Goal: Information Seeking & Learning: Find contact information

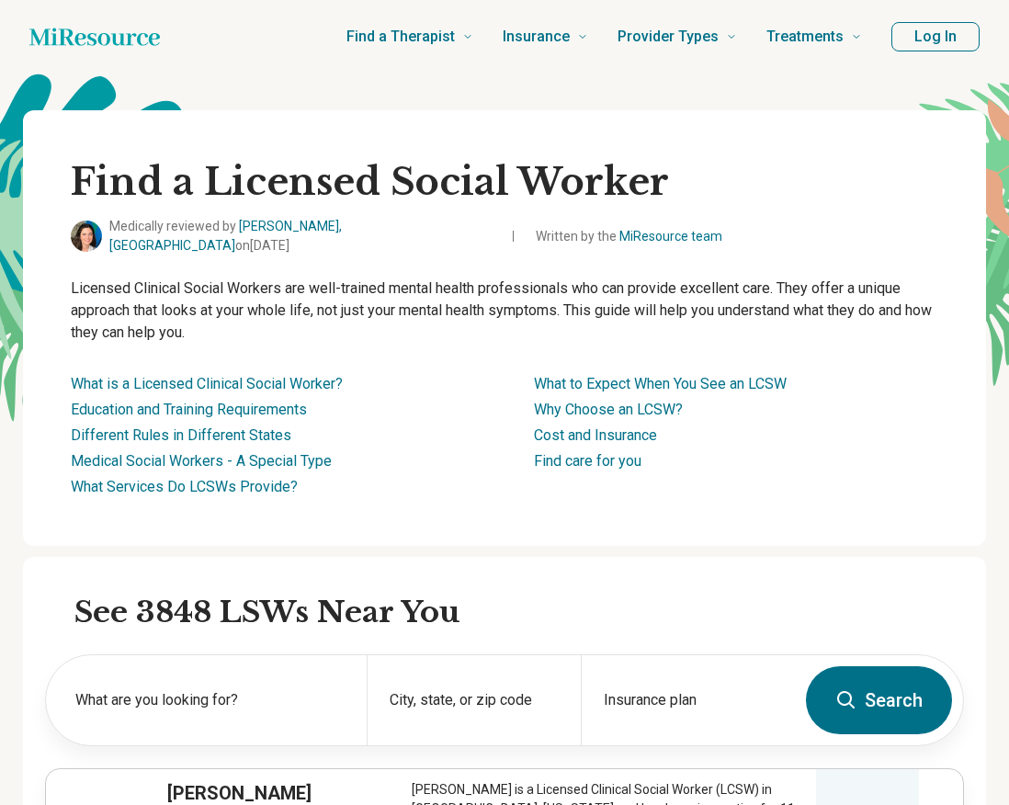
scroll to position [368, 0]
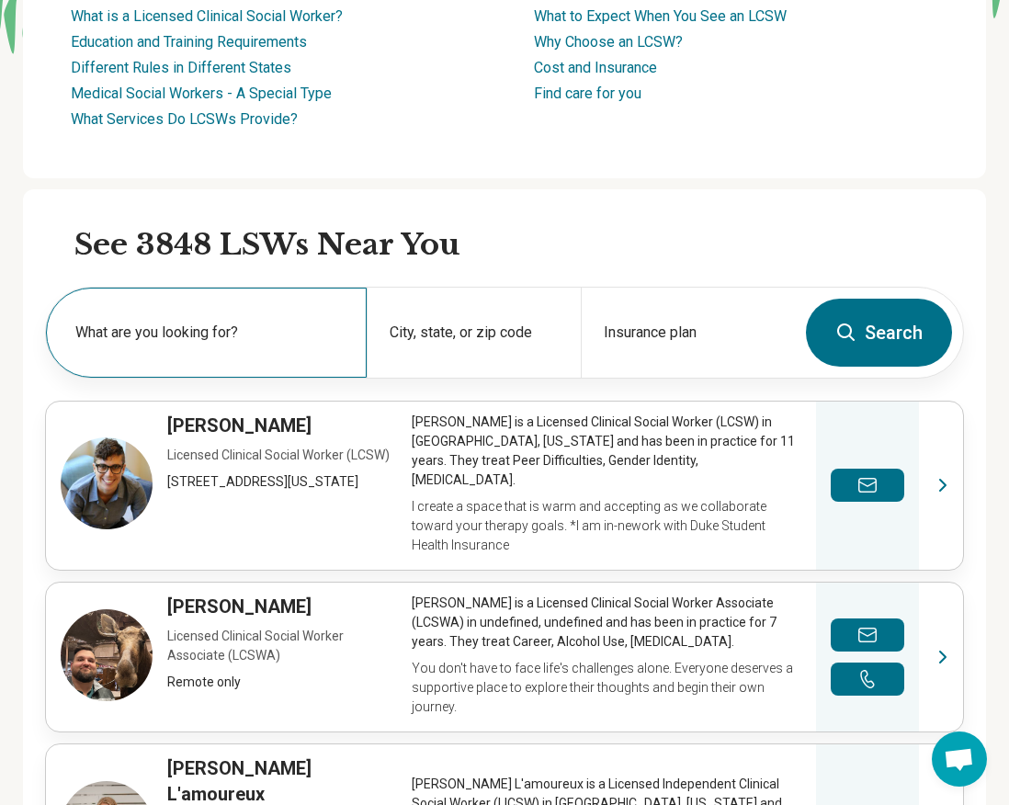
click at [276, 329] on label "What are you looking for?" at bounding box center [209, 333] width 269 height 22
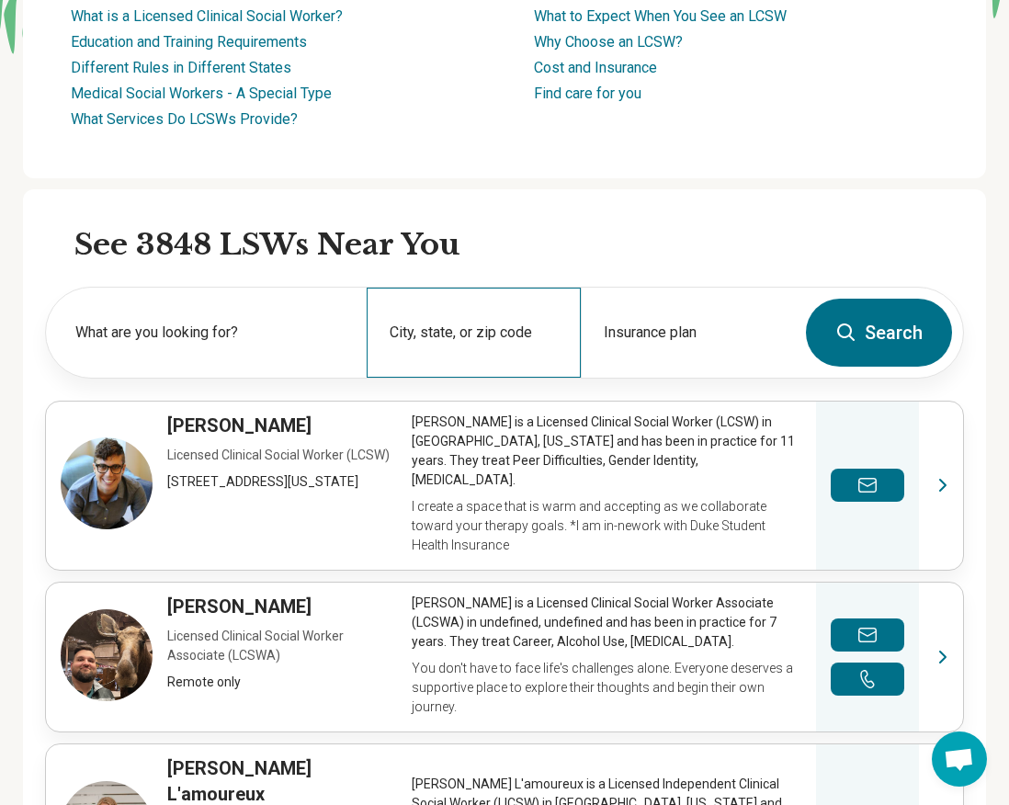
click at [460, 327] on div "City, state, or zip code" at bounding box center [474, 333] width 214 height 90
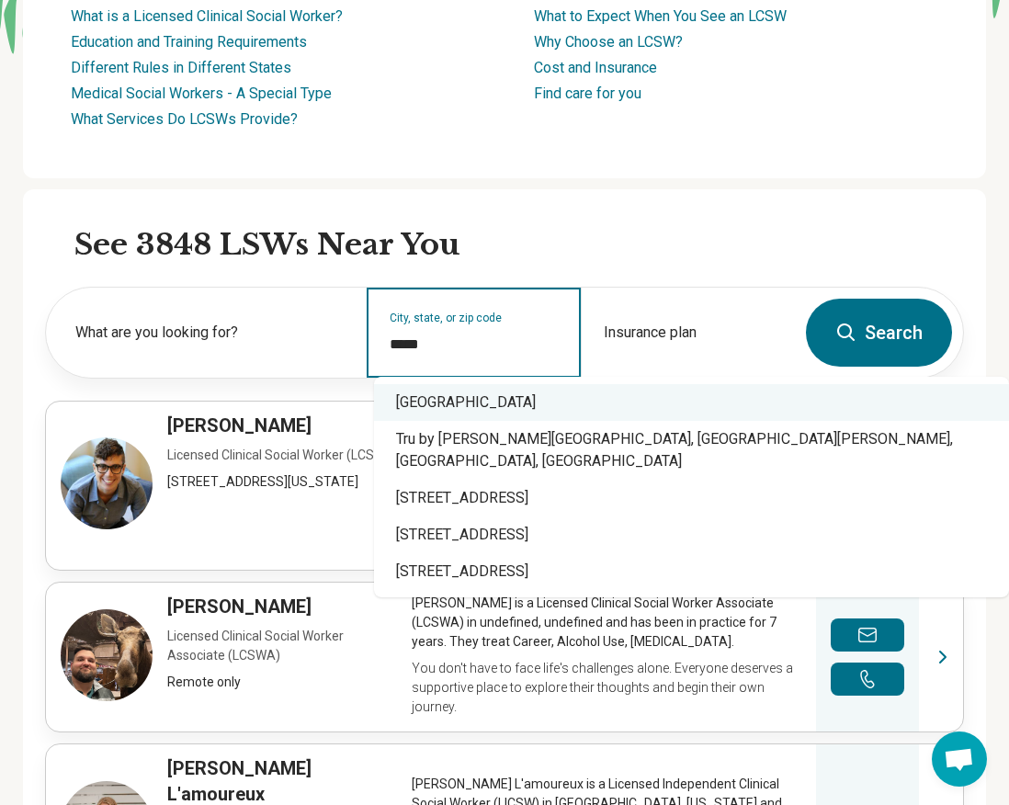
click at [503, 402] on div "Monroe, MI 48162" at bounding box center [691, 402] width 635 height 37
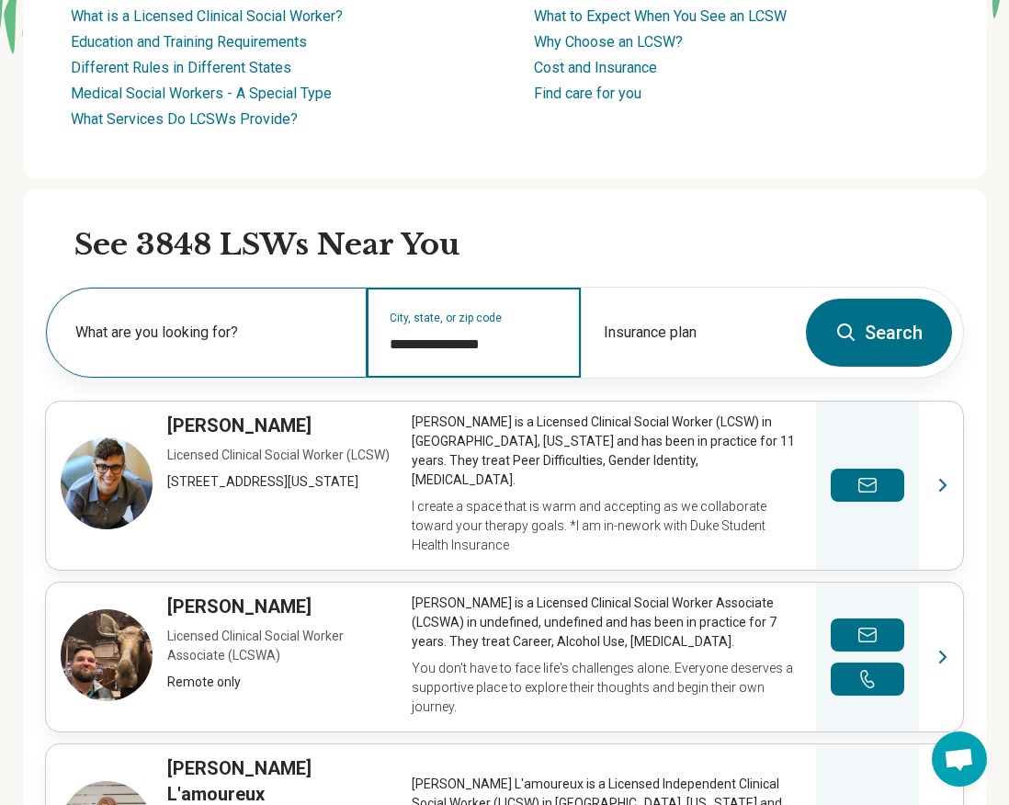
type input "**********"
click at [332, 353] on div "What are you looking for?" at bounding box center [206, 333] width 321 height 90
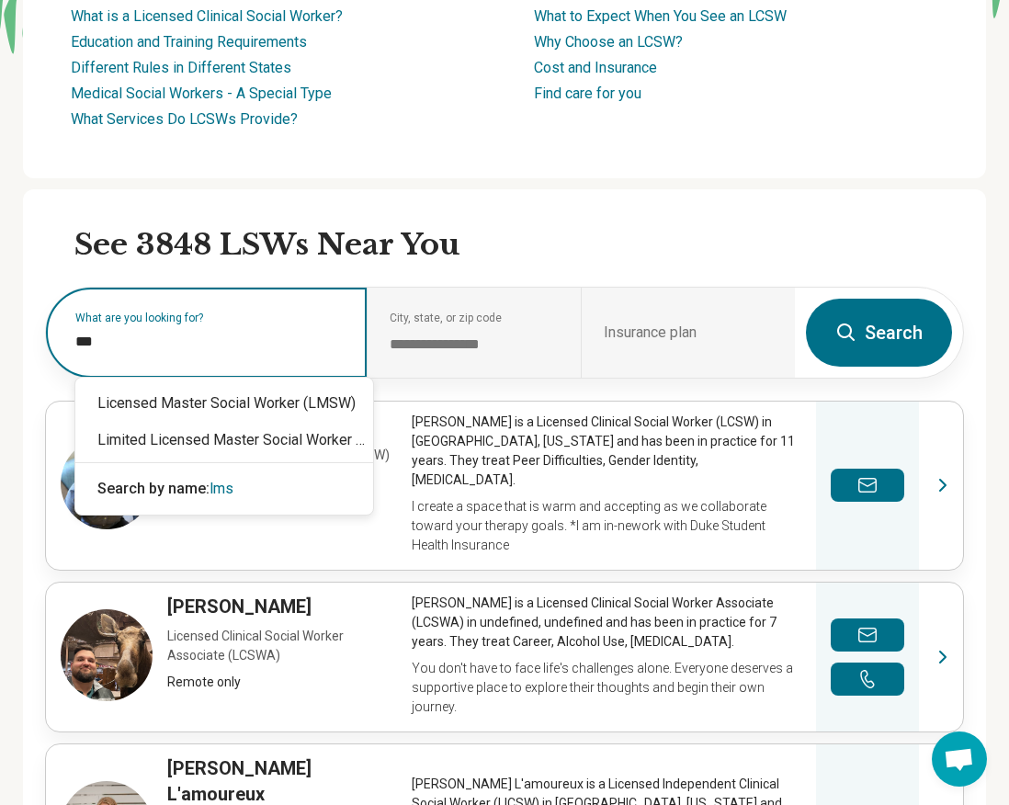
type input "****"
click at [326, 407] on div "Licensed Master Social Worker (LMSW)" at bounding box center [224, 403] width 298 height 37
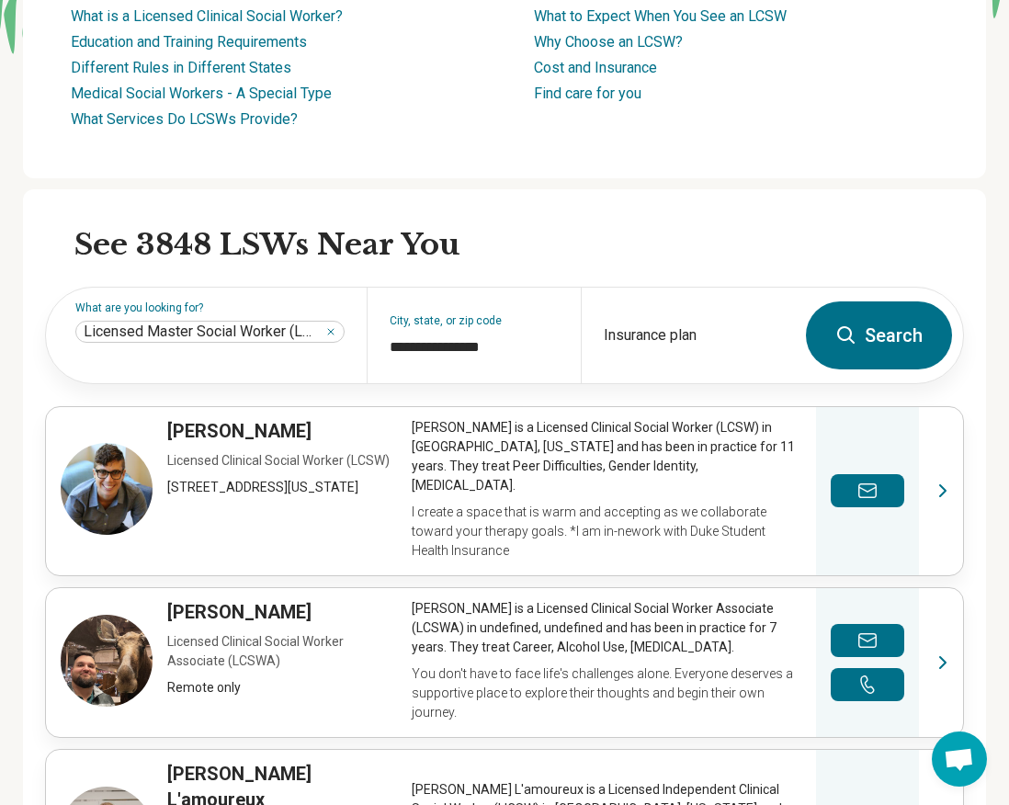
click at [906, 350] on button "Search" at bounding box center [879, 335] width 146 height 68
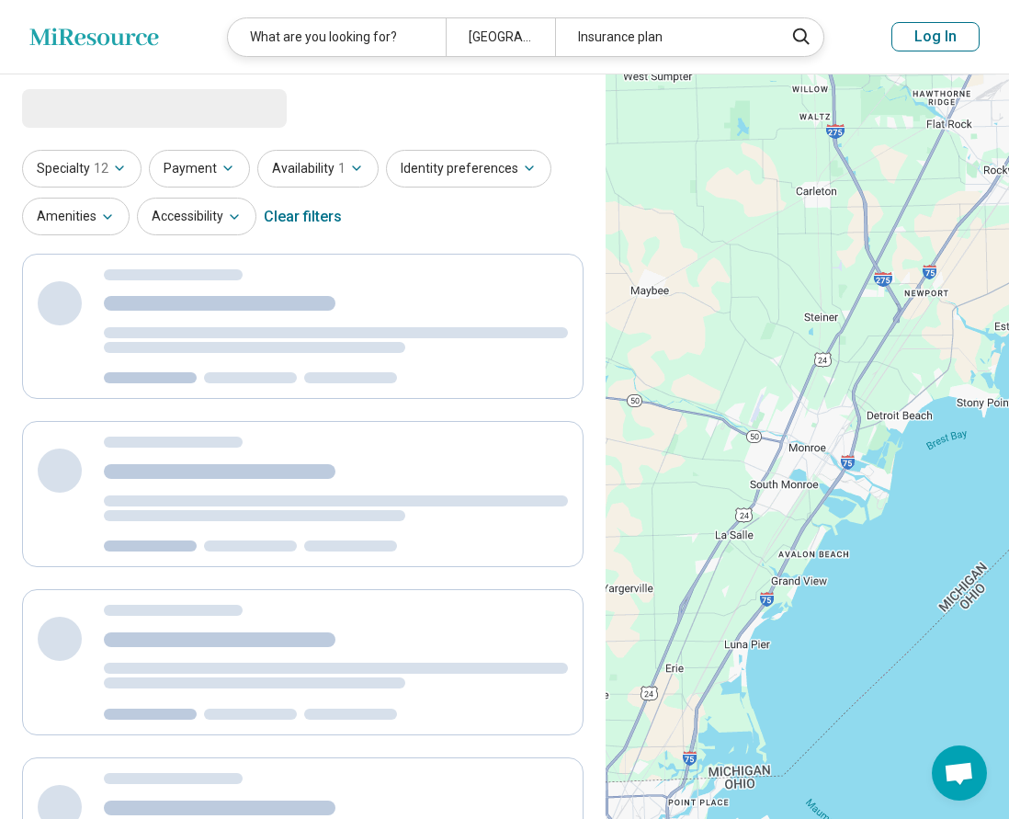
select select "***"
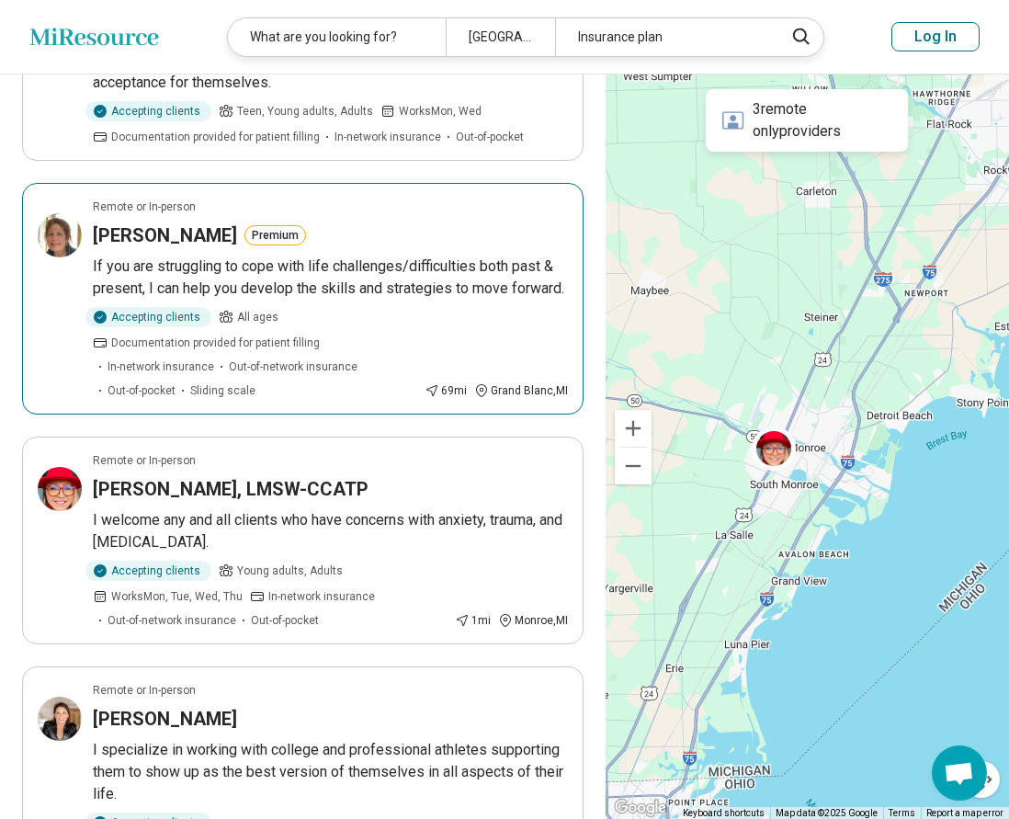
scroll to position [1378, 0]
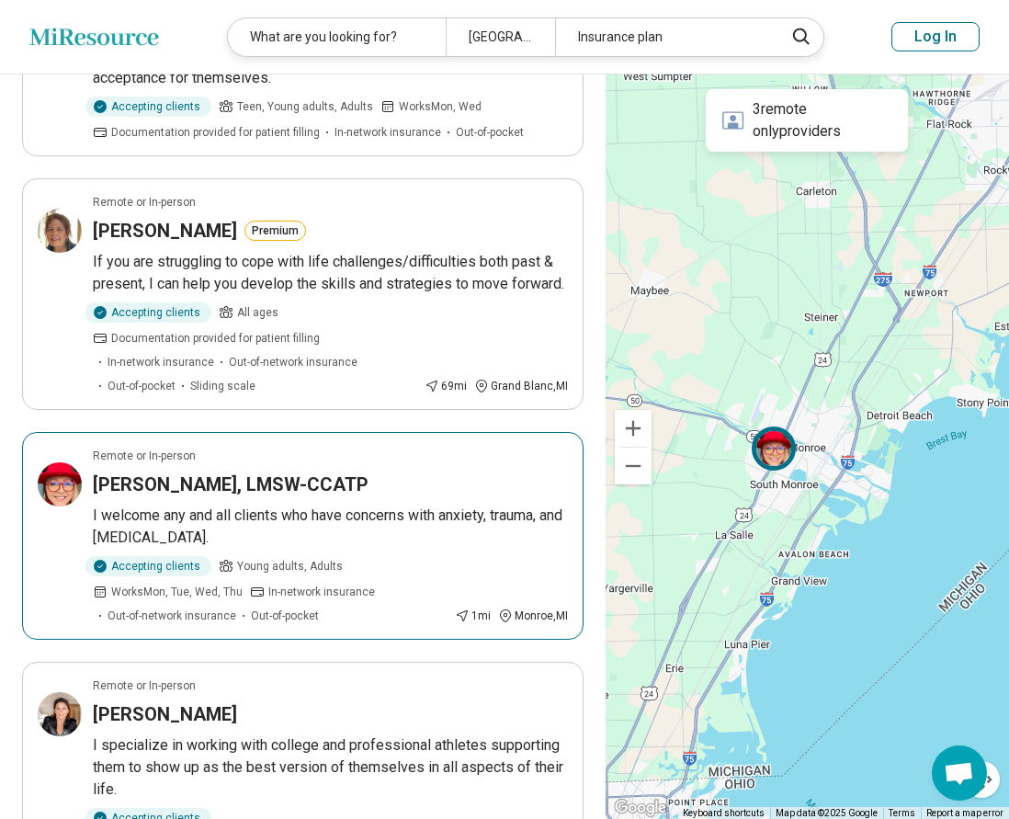
click at [479, 504] on p "I welcome any and all clients who have concerns with anxiety, trauma, and depre…" at bounding box center [330, 526] width 475 height 44
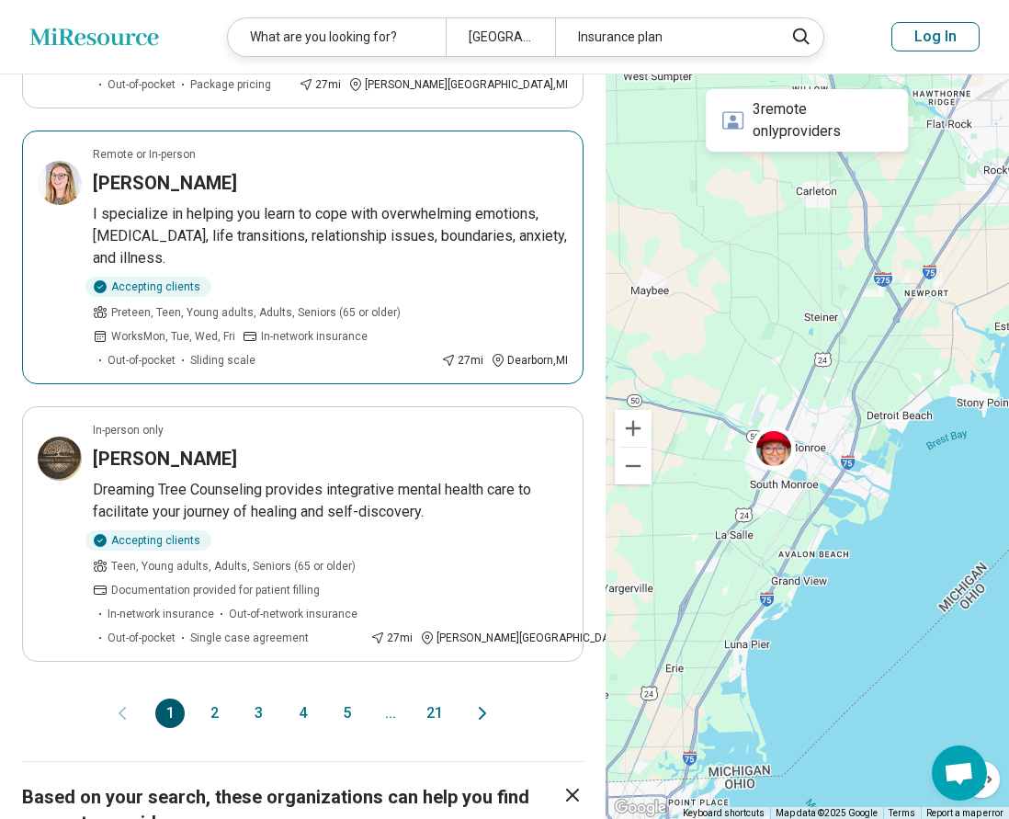
scroll to position [2297, 0]
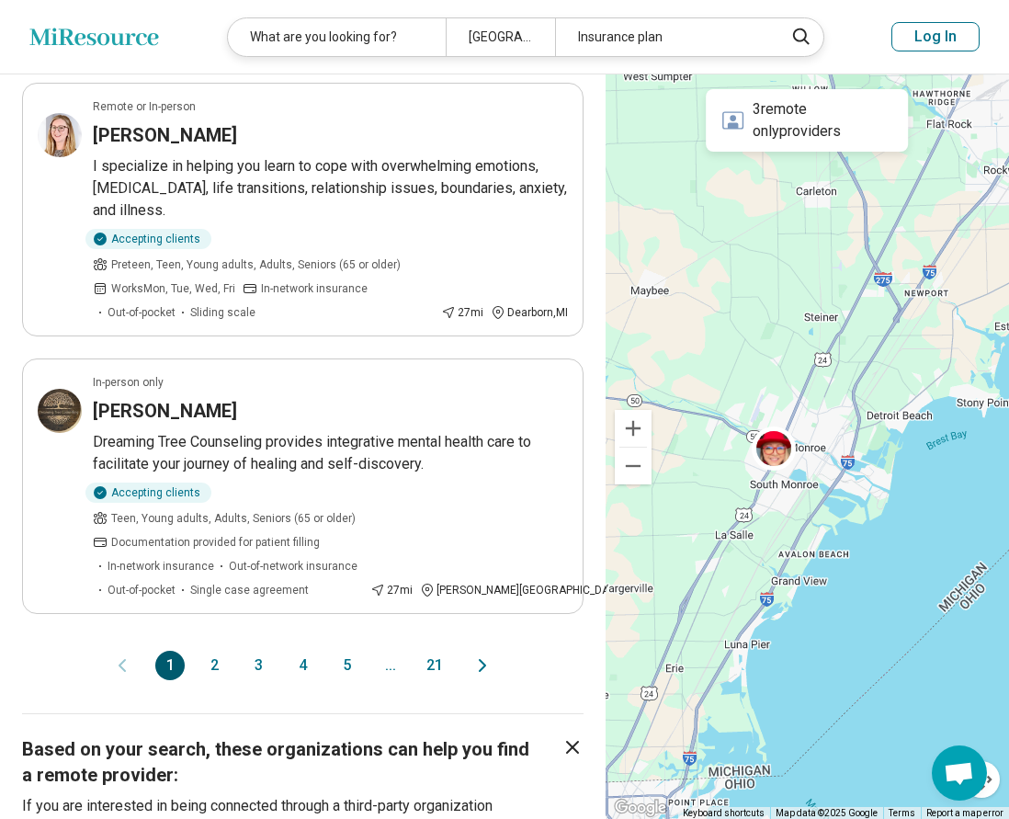
click at [208, 651] on button "2" at bounding box center [213, 665] width 29 height 29
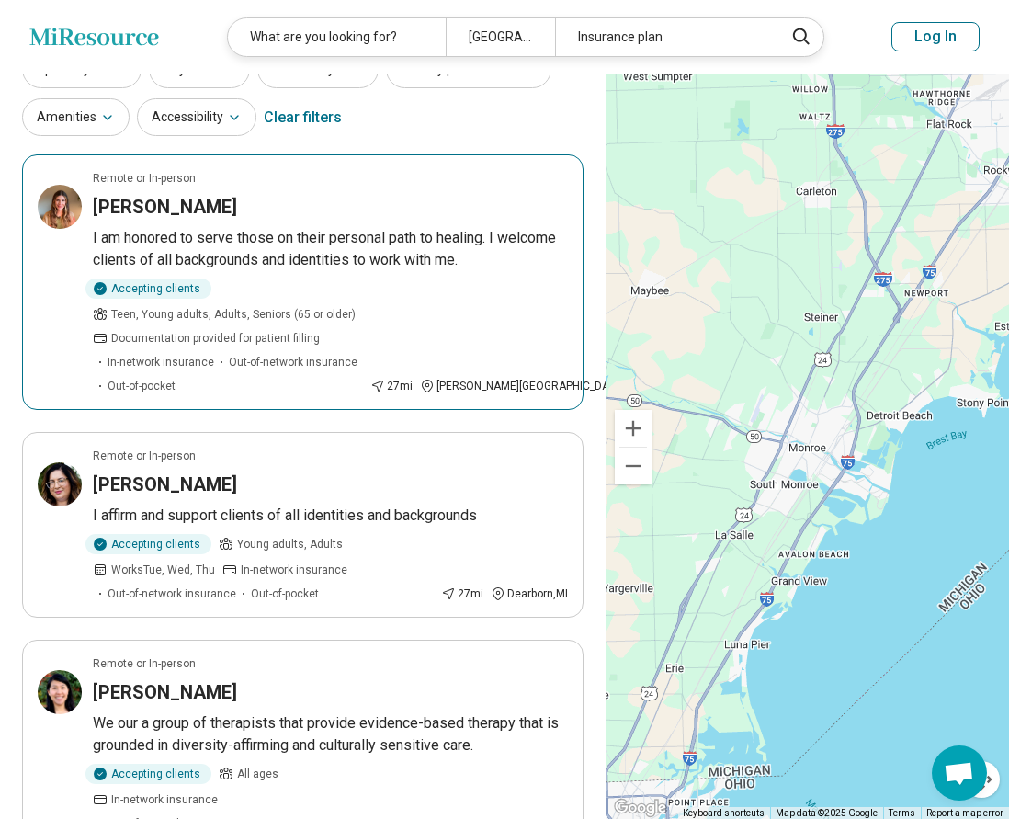
scroll to position [0, 0]
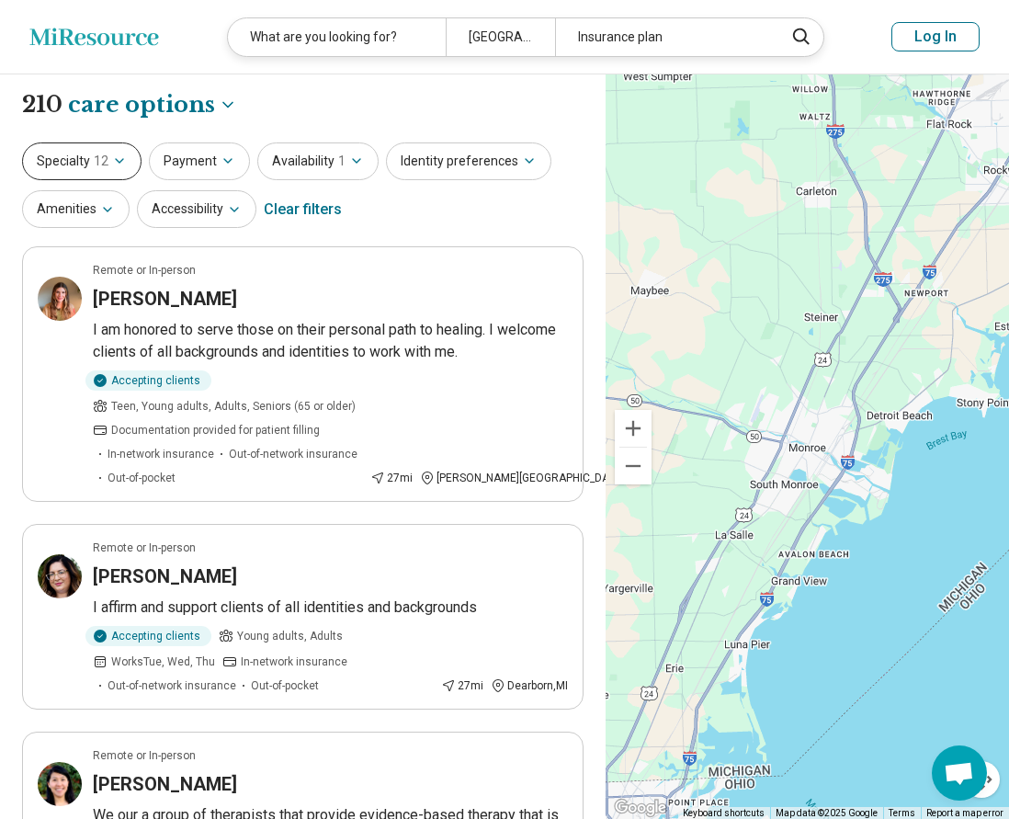
click at [107, 159] on span "12" at bounding box center [101, 161] width 15 height 19
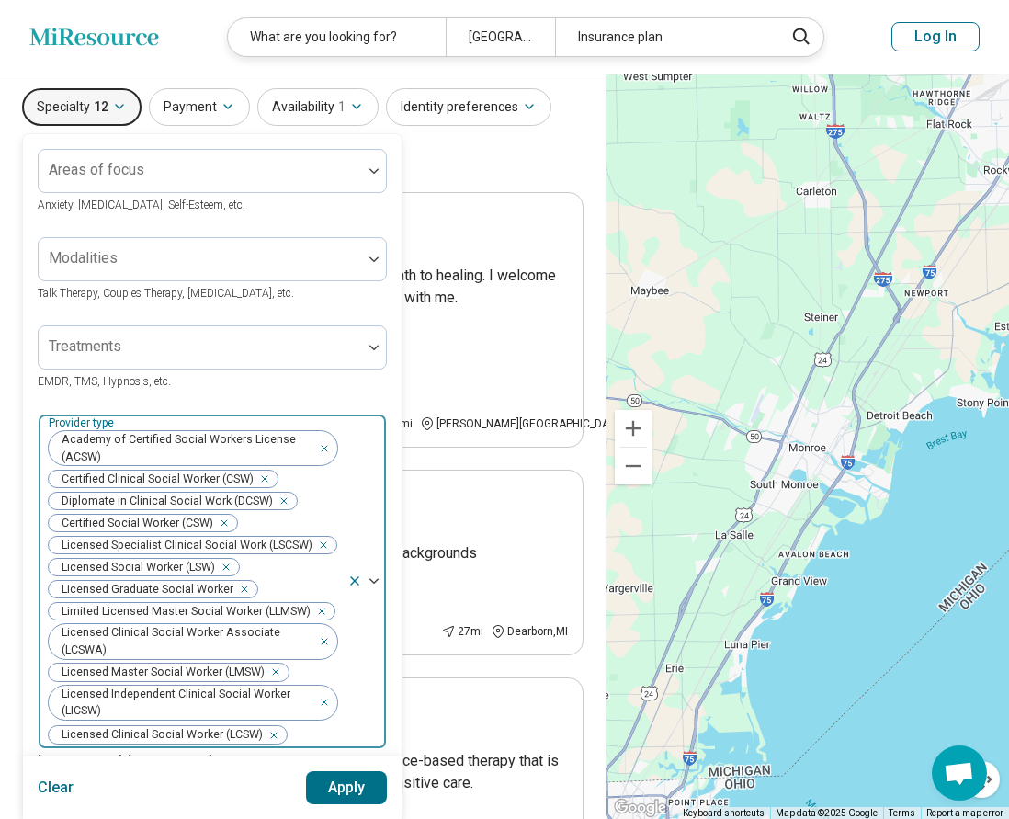
scroll to position [92, 0]
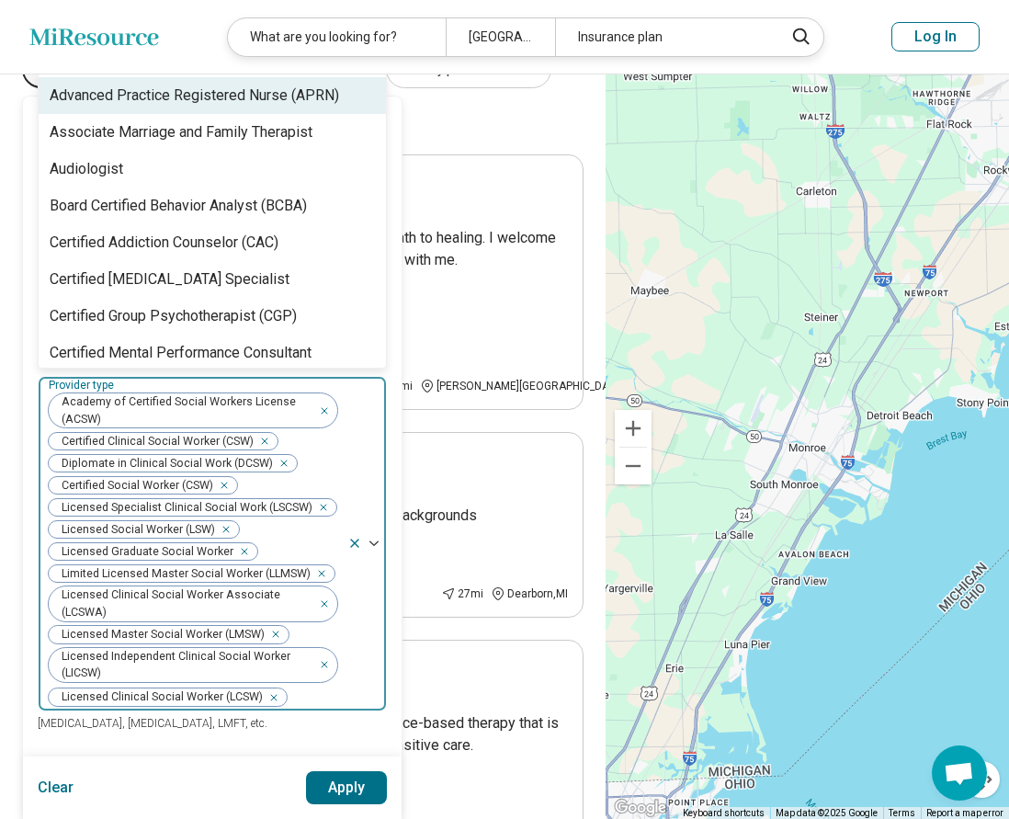
click at [228, 633] on span "Licensed Master Social Worker (LMSW)" at bounding box center [159, 634] width 221 height 17
click at [345, 788] on button "Apply" at bounding box center [347, 787] width 82 height 33
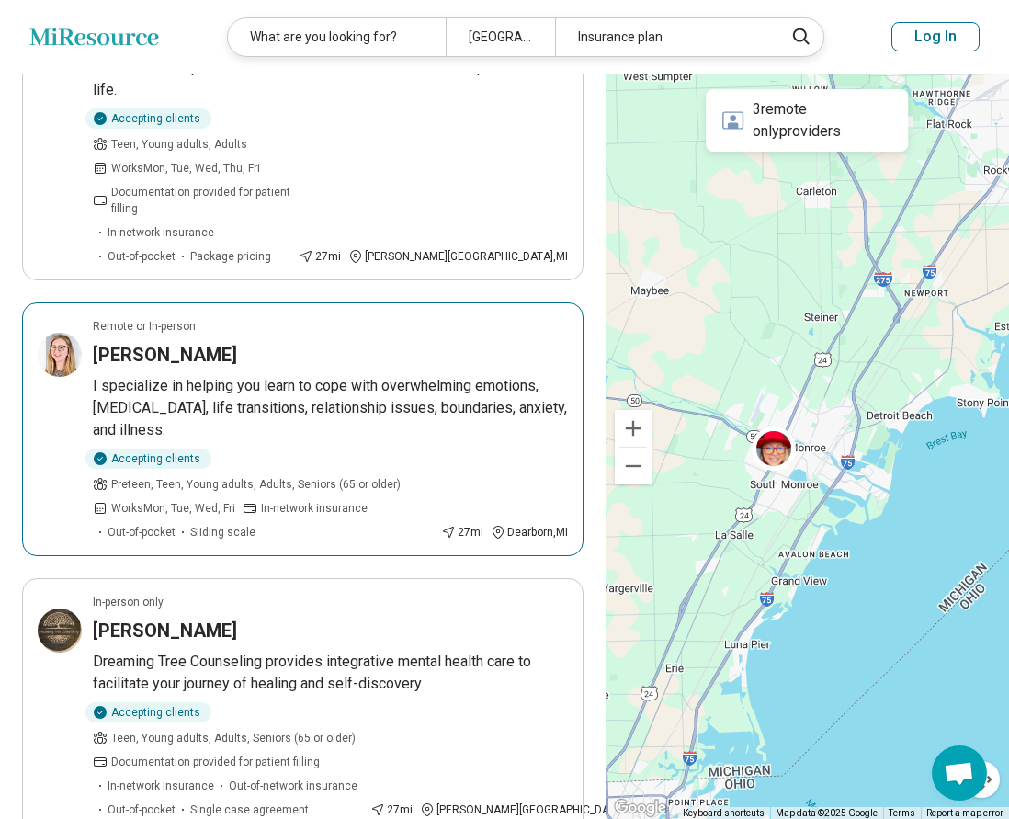
scroll to position [2113, 0]
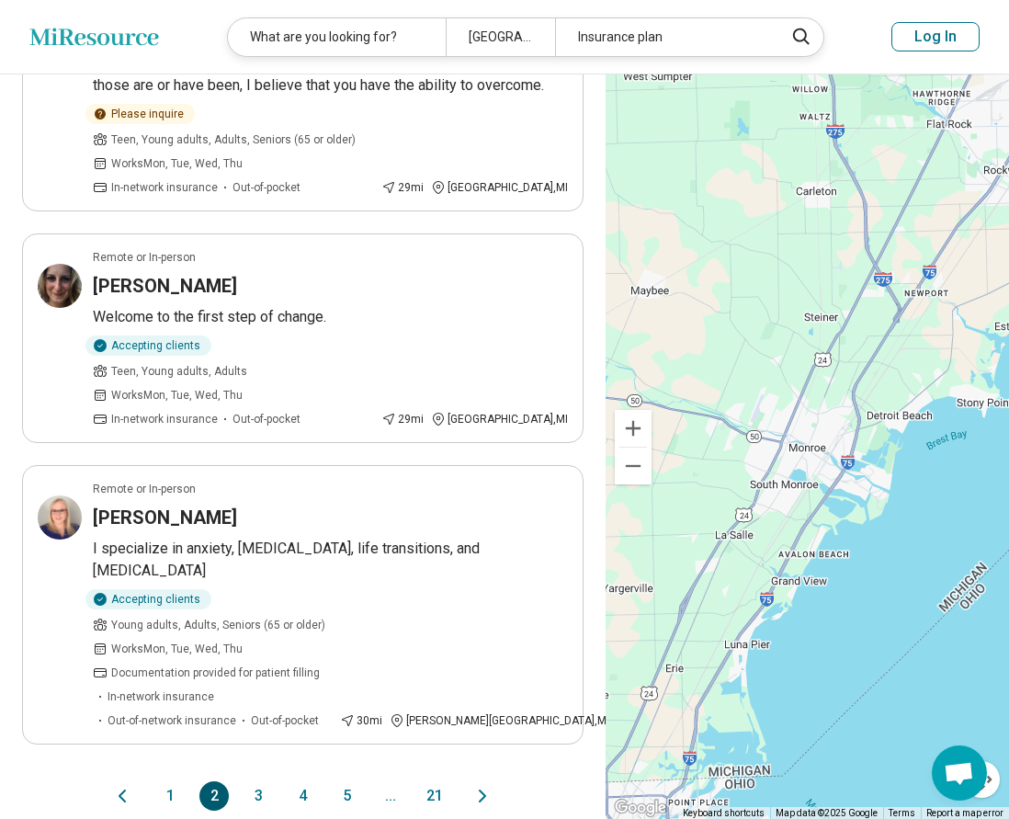
click at [258, 781] on button "3" at bounding box center [257, 795] width 29 height 29
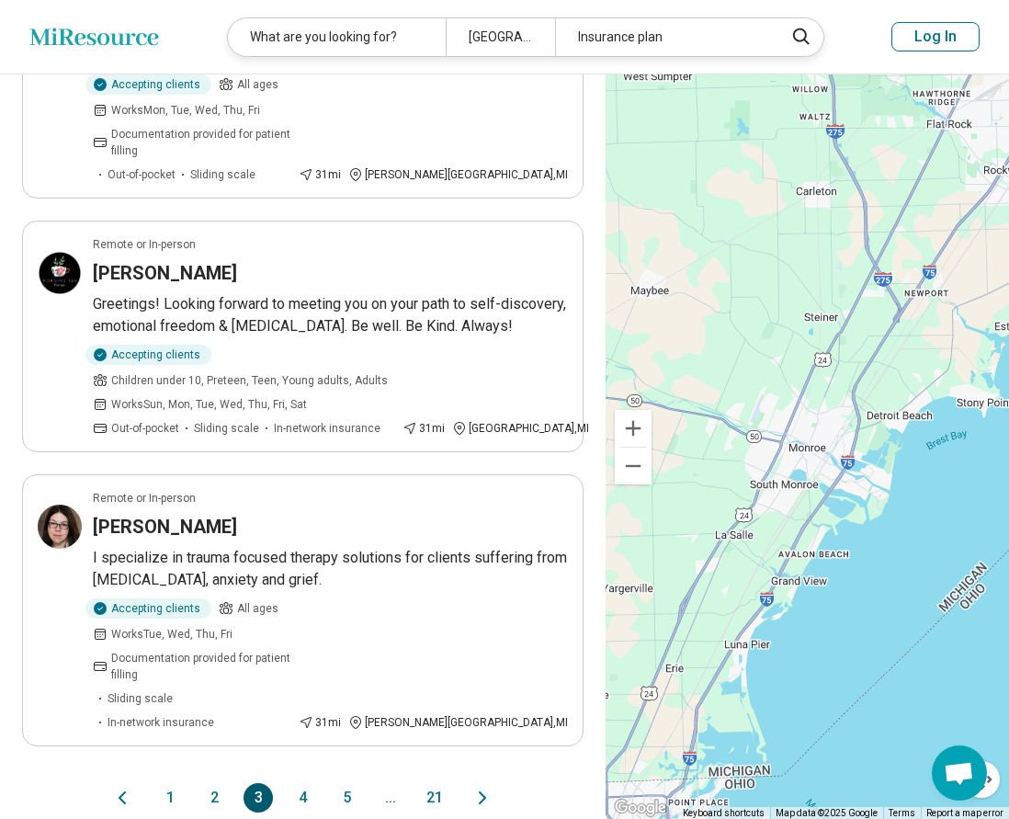
scroll to position [2481, 0]
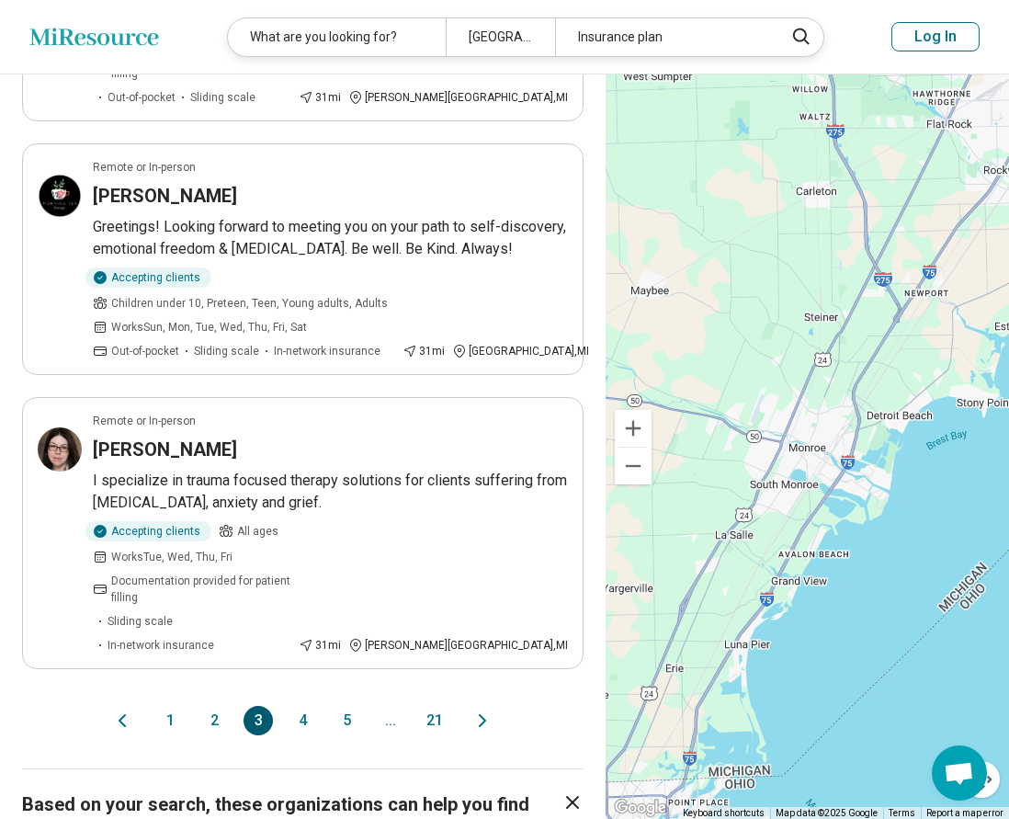
click at [306, 706] on button "4" at bounding box center [302, 720] width 29 height 29
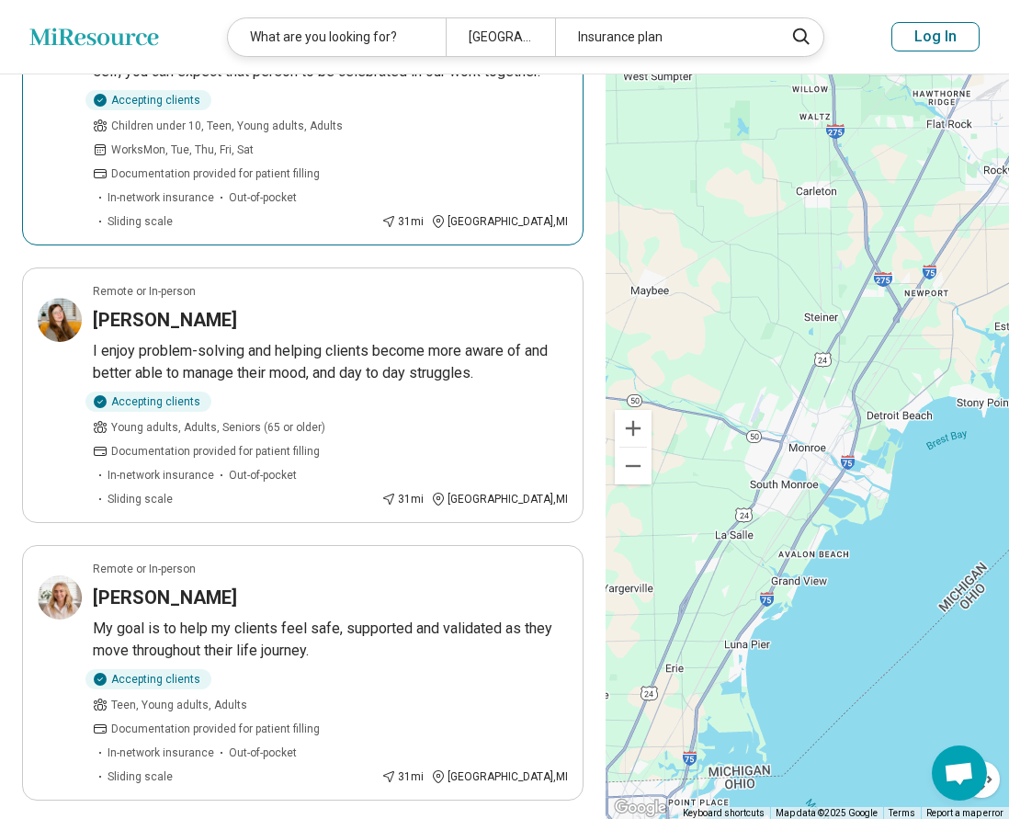
scroll to position [1930, 0]
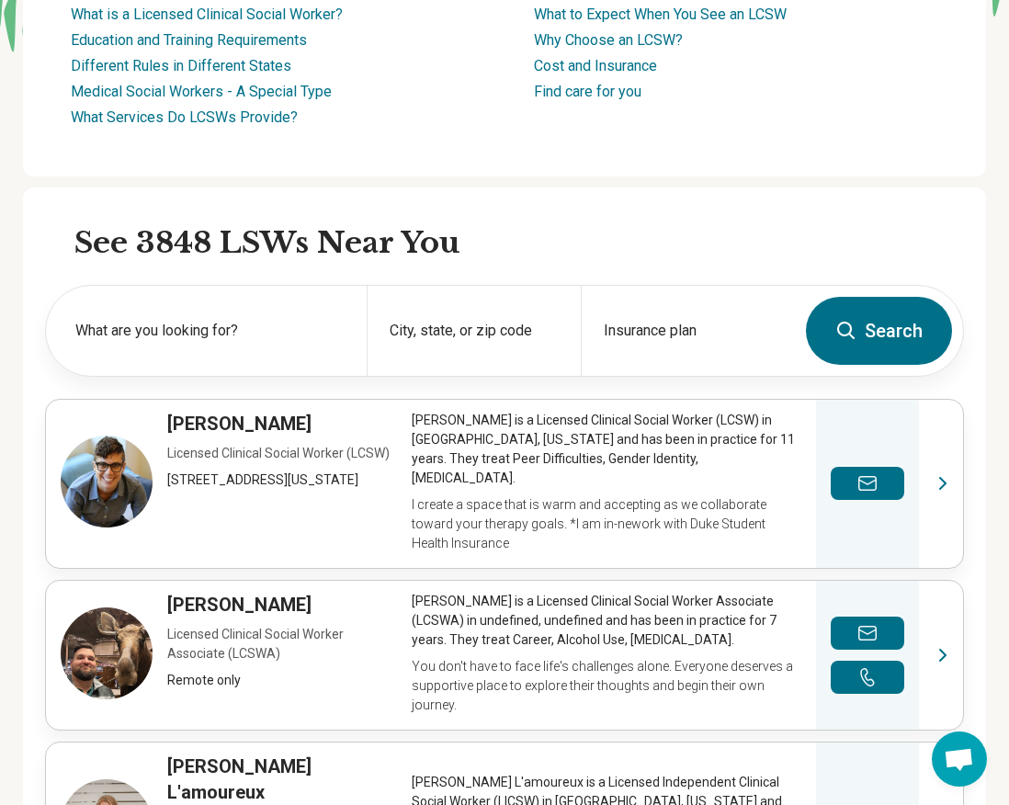
scroll to position [368, 0]
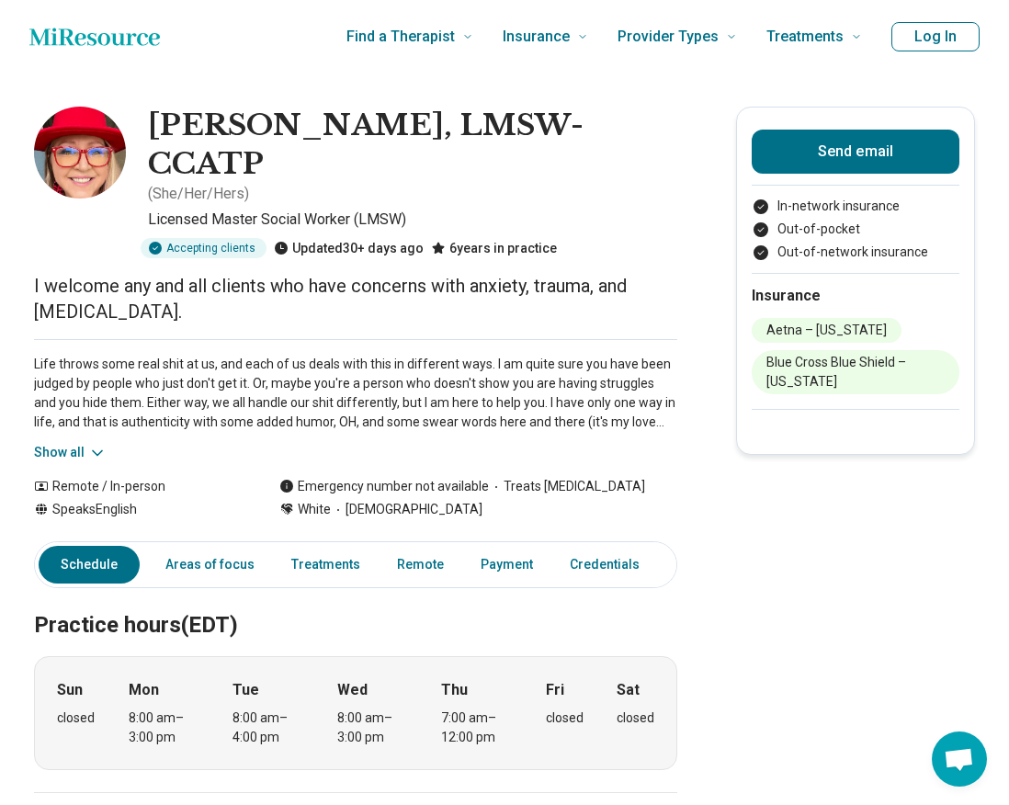
click at [64, 443] on button "Show all" at bounding box center [70, 452] width 73 height 19
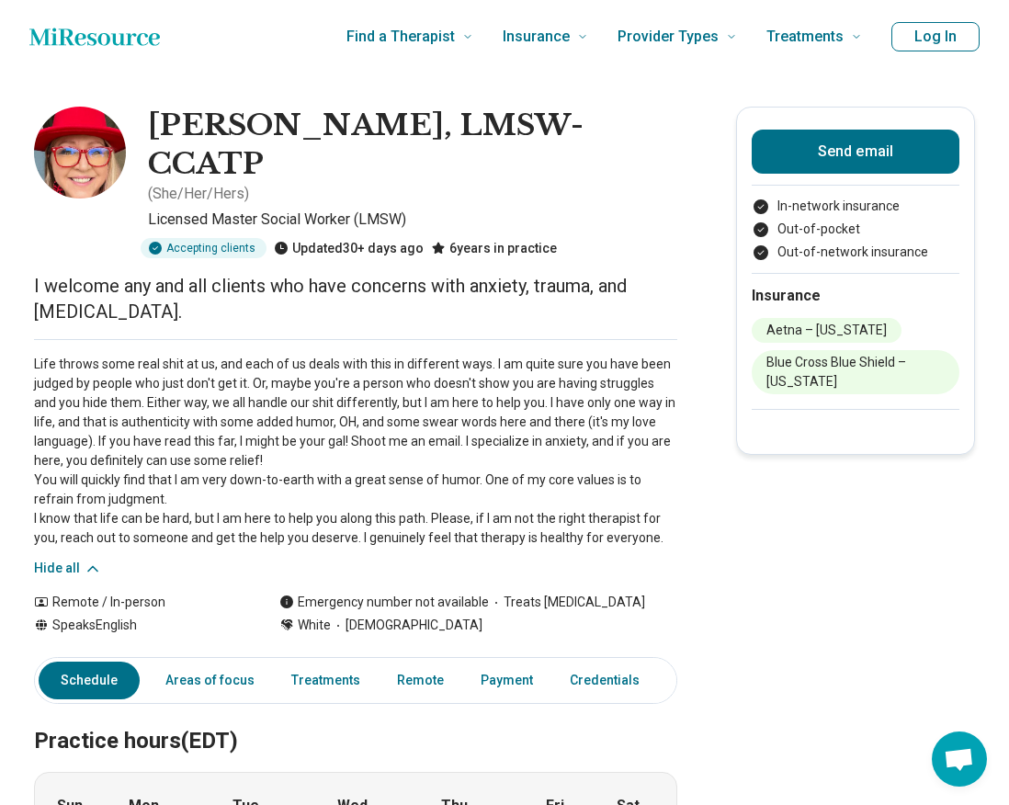
click at [75, 147] on img at bounding box center [80, 153] width 92 height 92
click at [665, 662] on link "Other" at bounding box center [698, 681] width 66 height 38
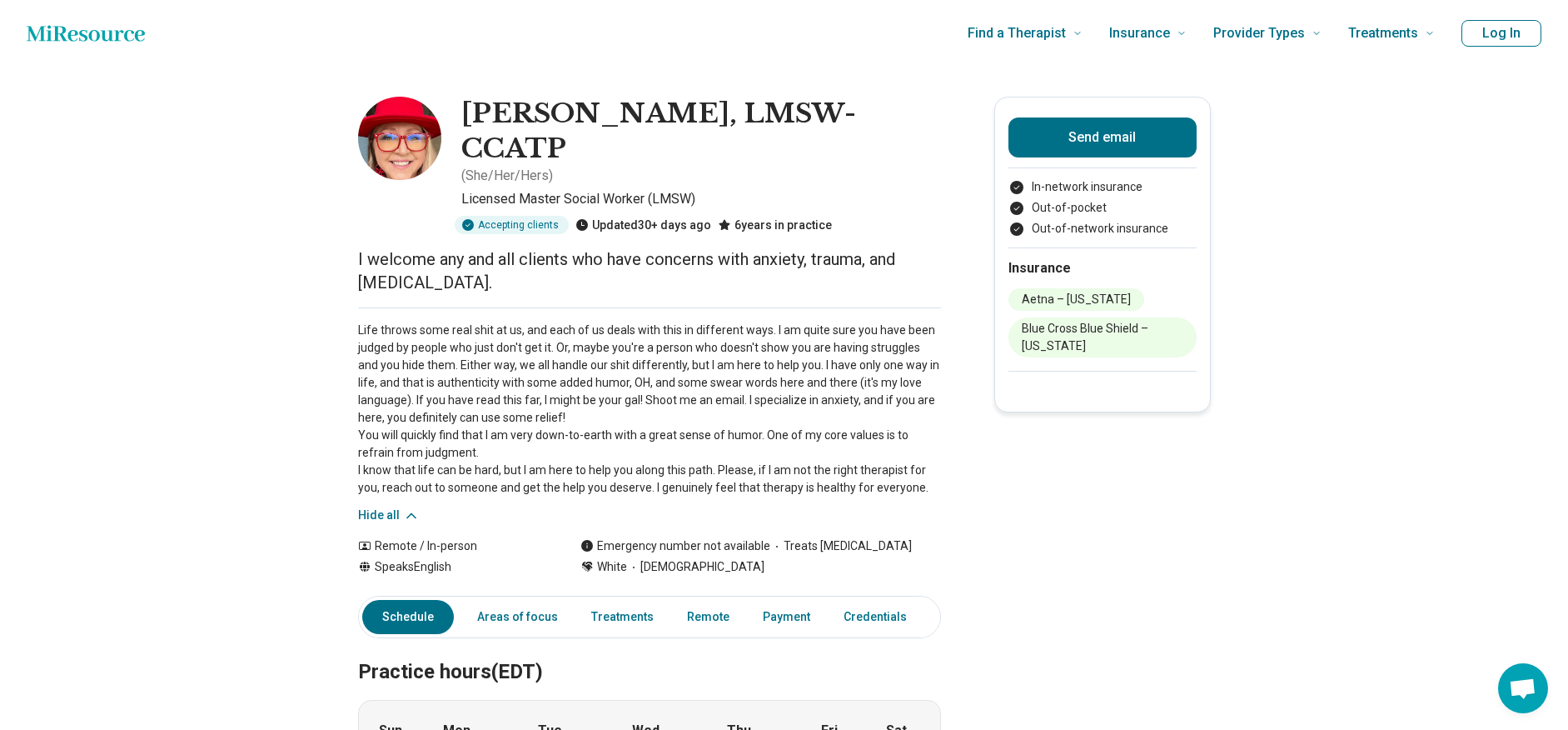
click at [84, 38] on icon "Home page" at bounding box center [85, 33] width 118 height 34
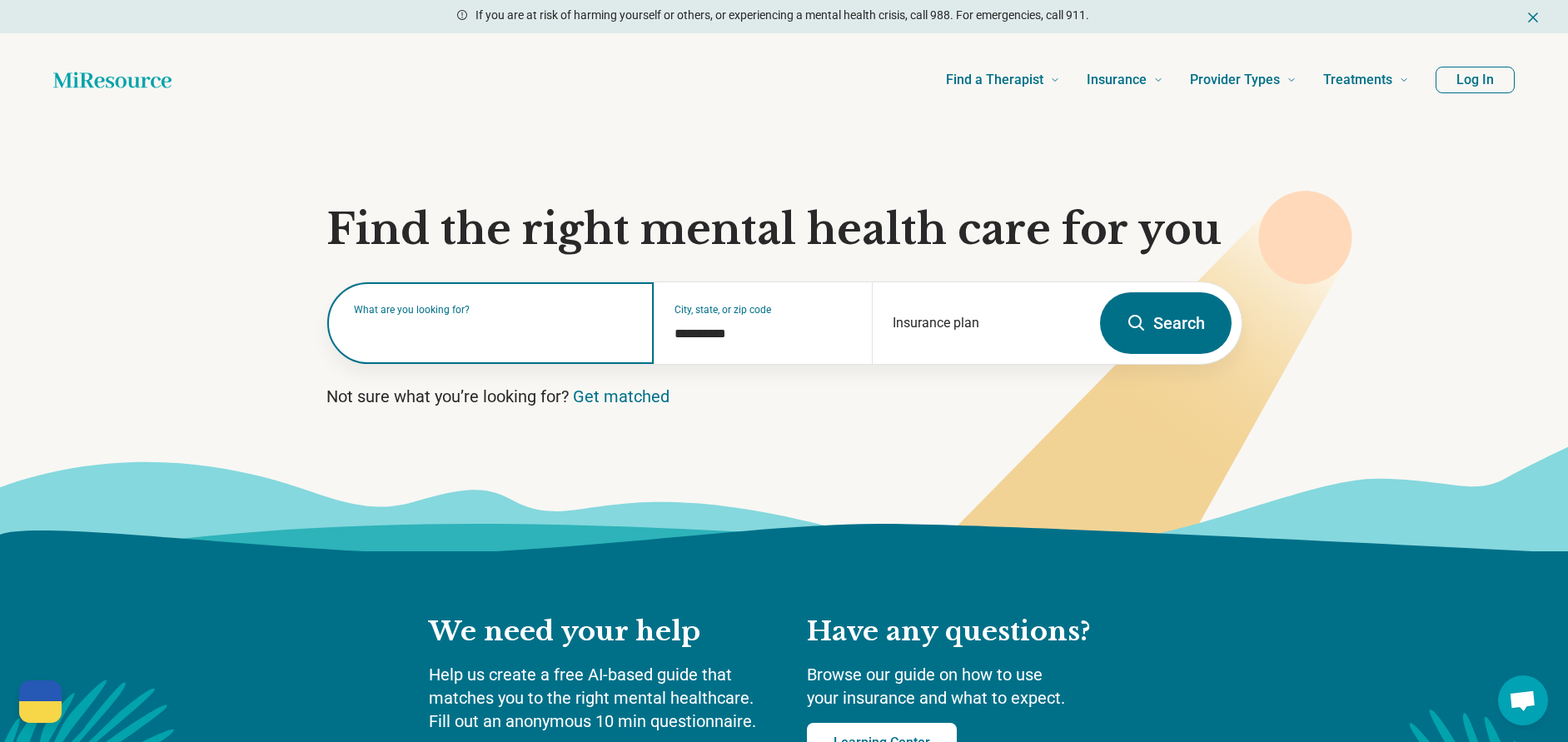
click at [510, 340] on input "text" at bounding box center [495, 332] width 281 height 20
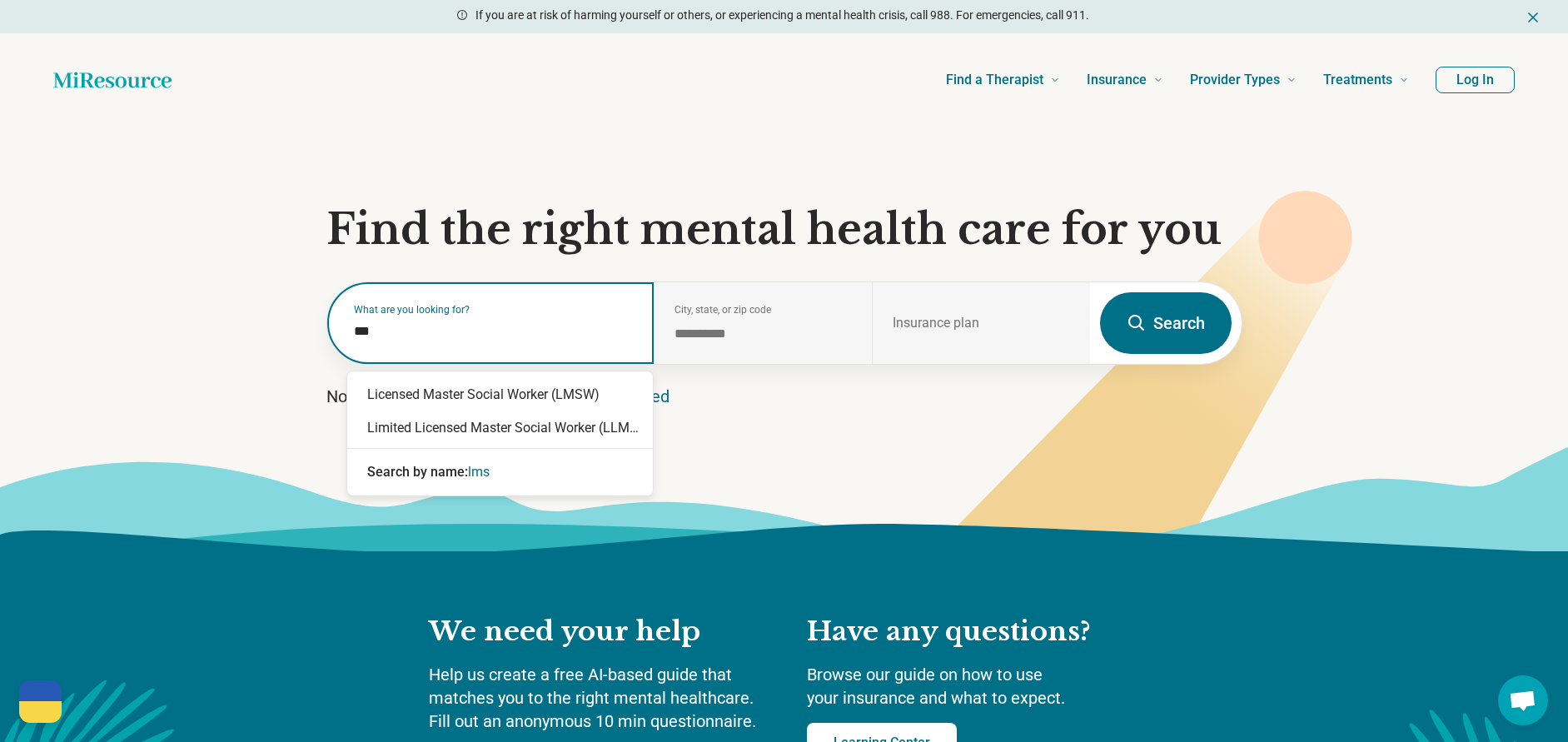
type input "****"
click at [530, 410] on div "Licensed Master Social Worker (LMSW)" at bounding box center [499, 394] width 305 height 34
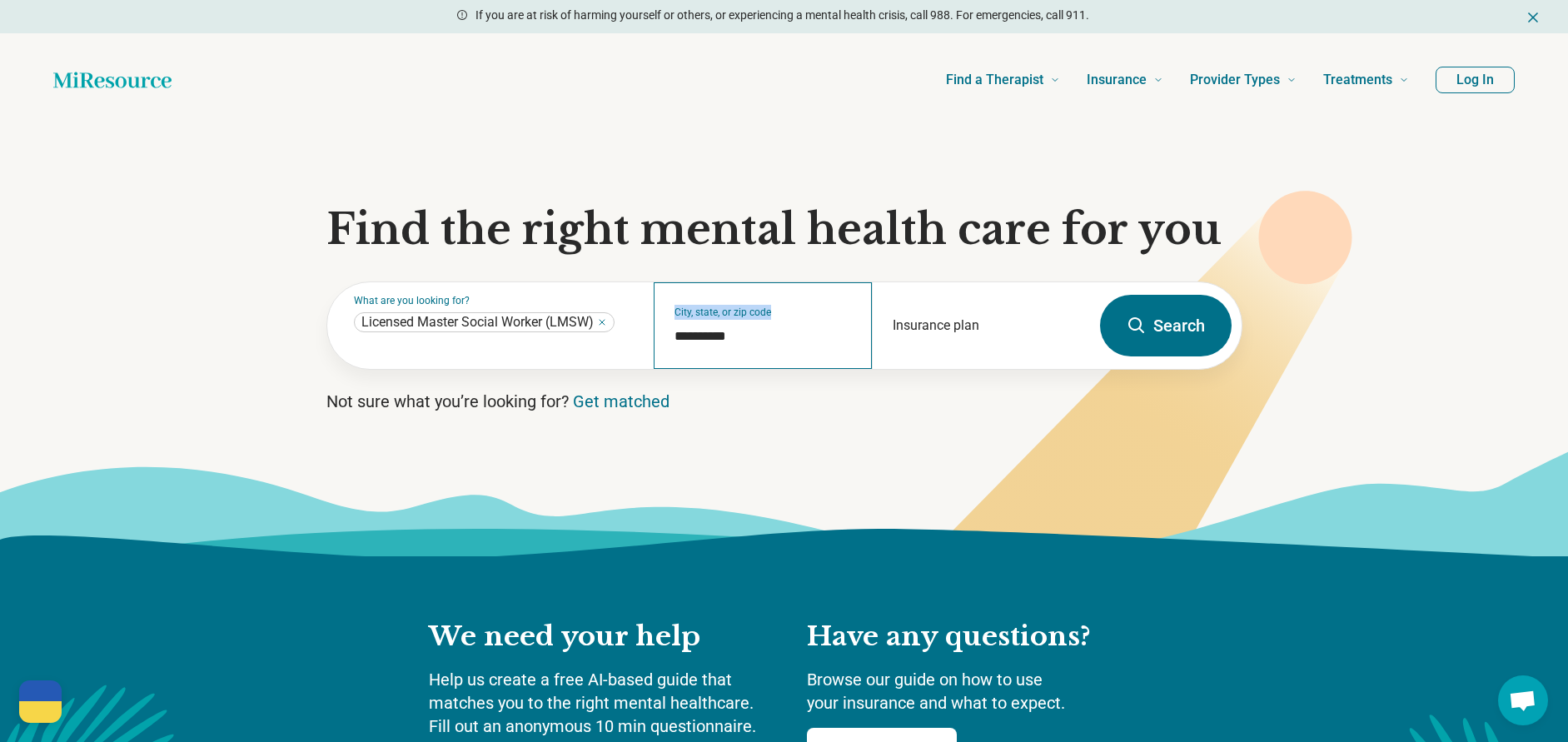
drag, startPoint x: 866, startPoint y: 341, endPoint x: 740, endPoint y: 354, distance: 126.7
click at [740, 354] on div "**********" at bounding box center [762, 325] width 218 height 87
drag, startPoint x: 763, startPoint y: 344, endPoint x: 600, endPoint y: 341, distance: 163.0
click at [600, 341] on div "**********" at bounding box center [709, 325] width 763 height 87
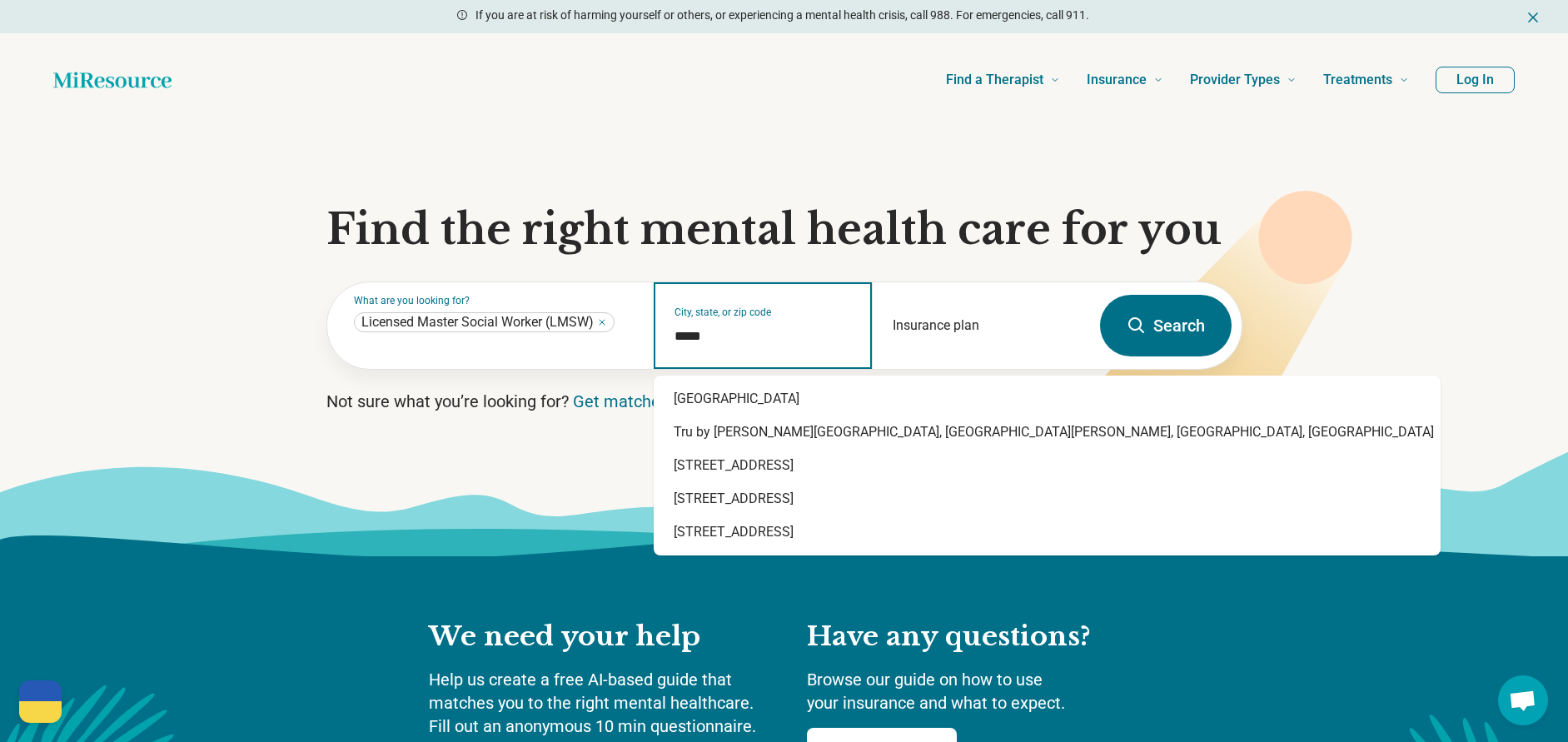
type input "*****"
click at [914, 330] on button "Search" at bounding box center [1166, 325] width 131 height 62
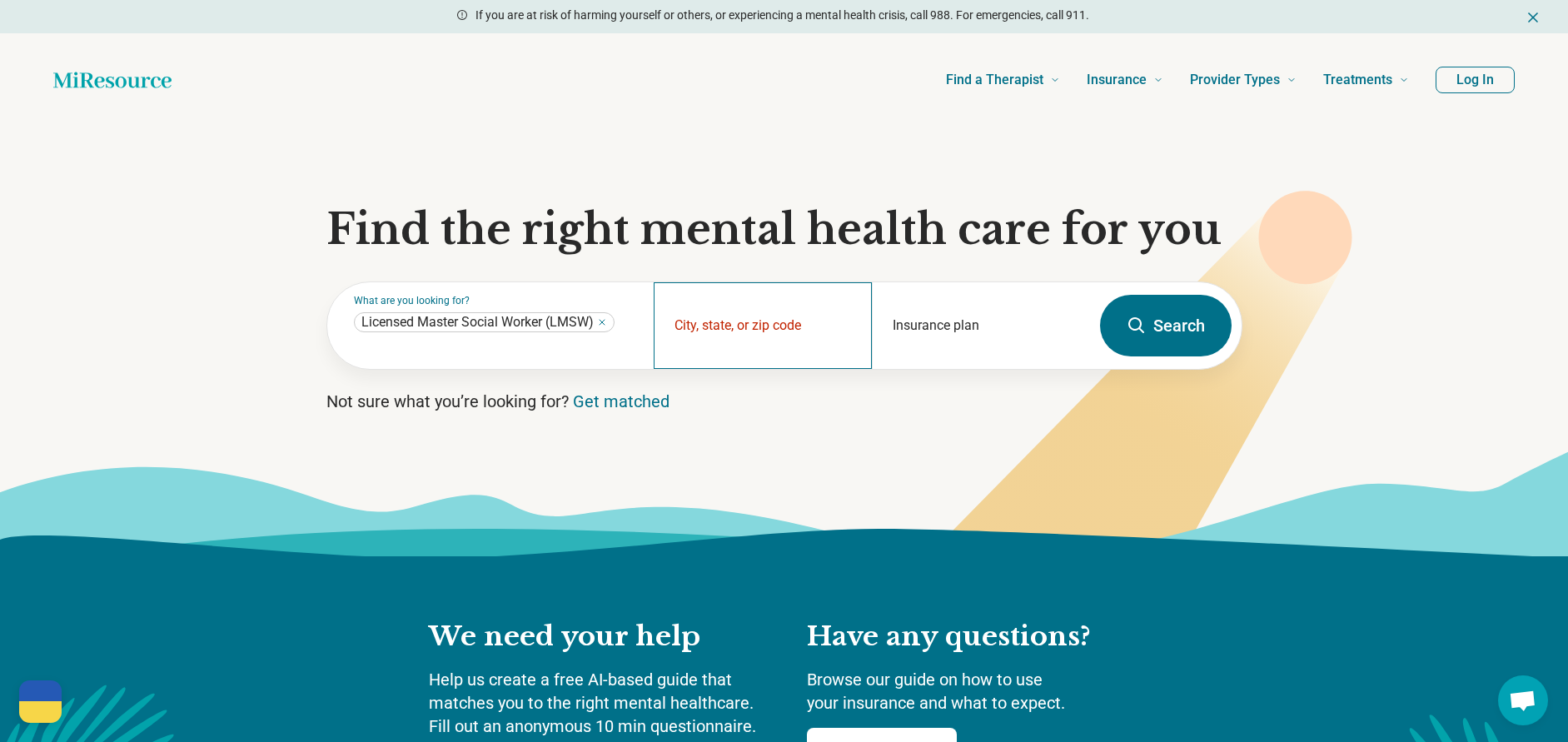
click at [750, 352] on div "City, state, or zip code" at bounding box center [762, 325] width 218 height 87
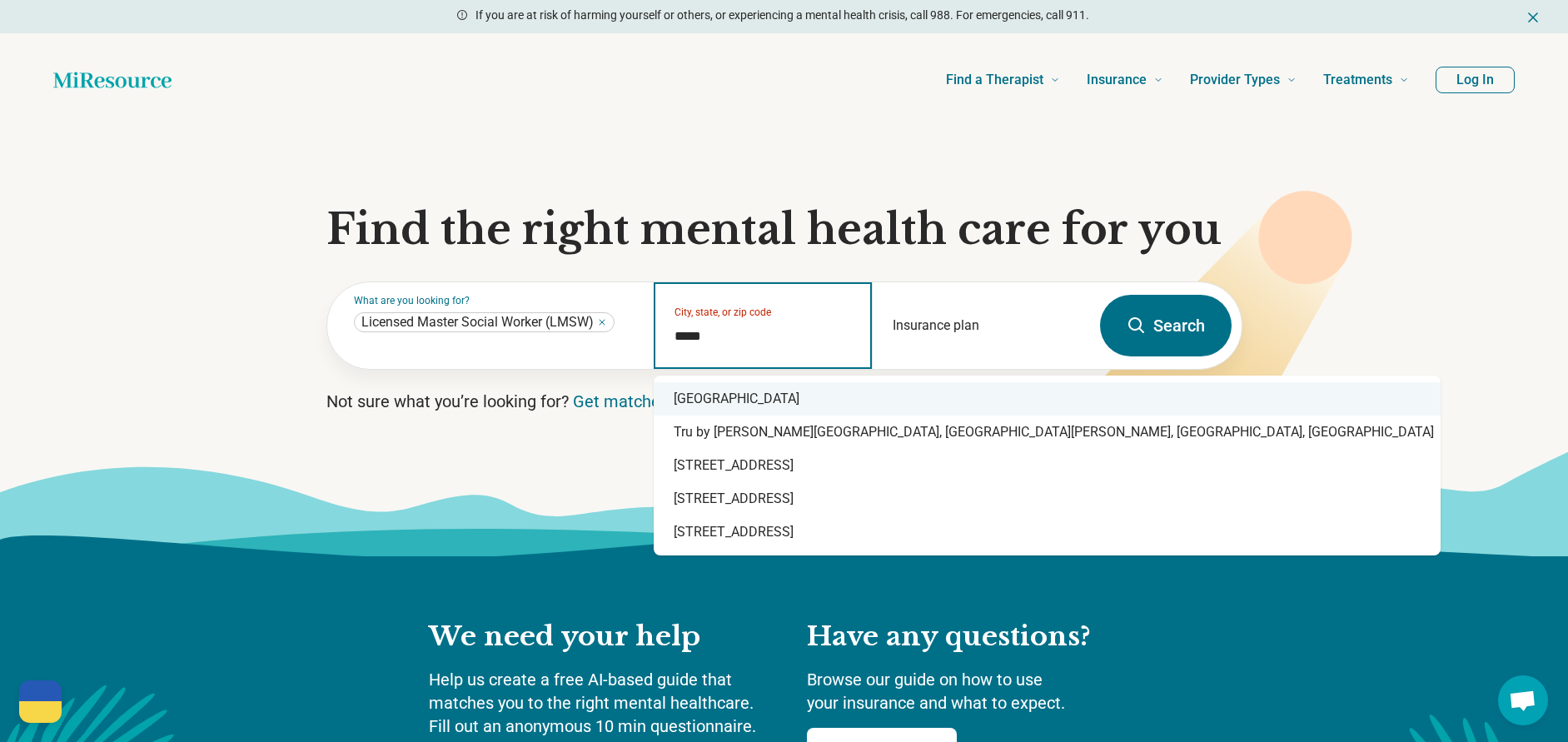
click at [837, 405] on div "Monroe, MI 48162" at bounding box center [1047, 399] width 787 height 34
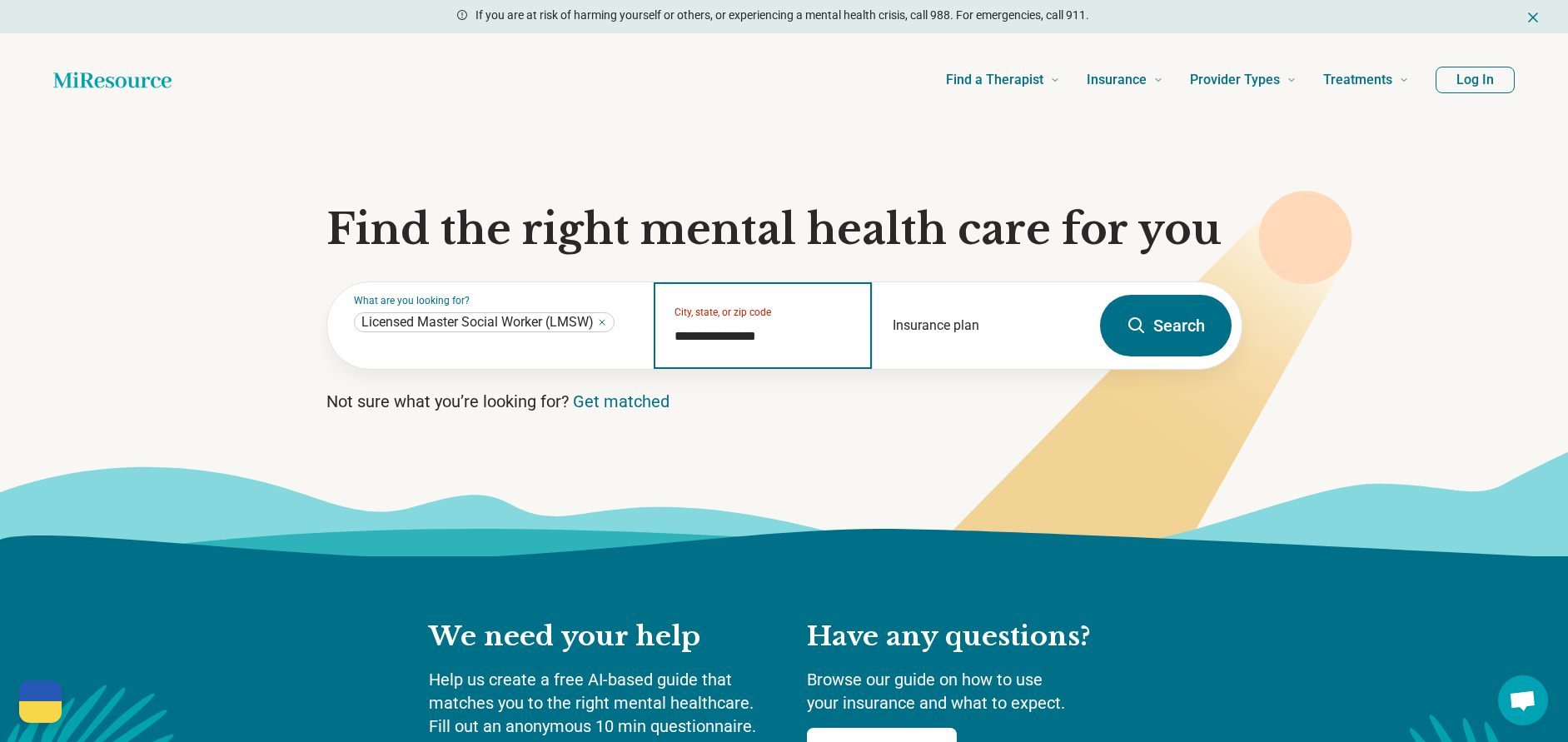
type input "**********"
click at [914, 317] on button "Search" at bounding box center [1166, 325] width 131 height 62
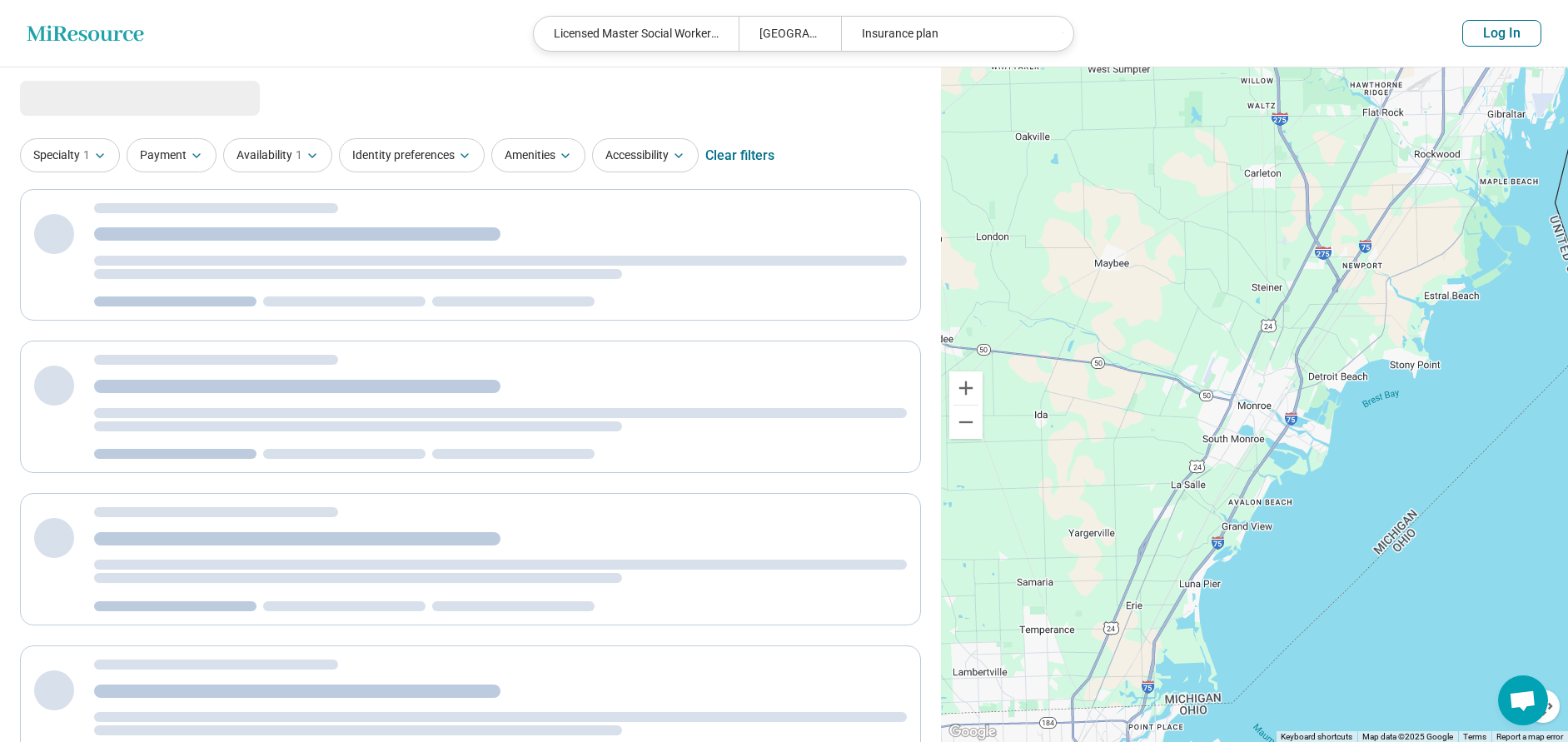
select select "***"
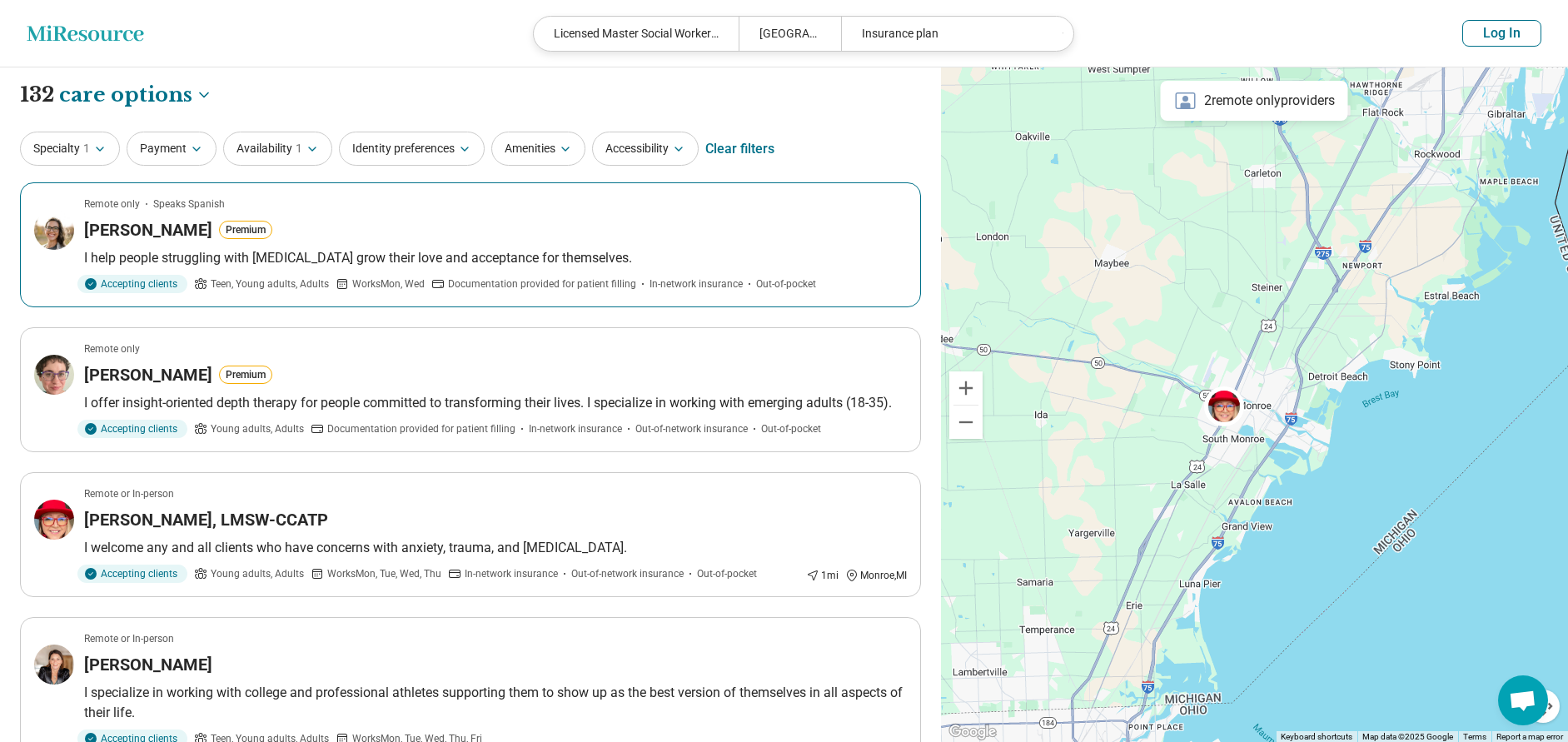
click at [489, 217] on article "Remote only Speaks Spanish Rachel Dahlgren Premium I help people struggling wit…" at bounding box center [470, 245] width 901 height 125
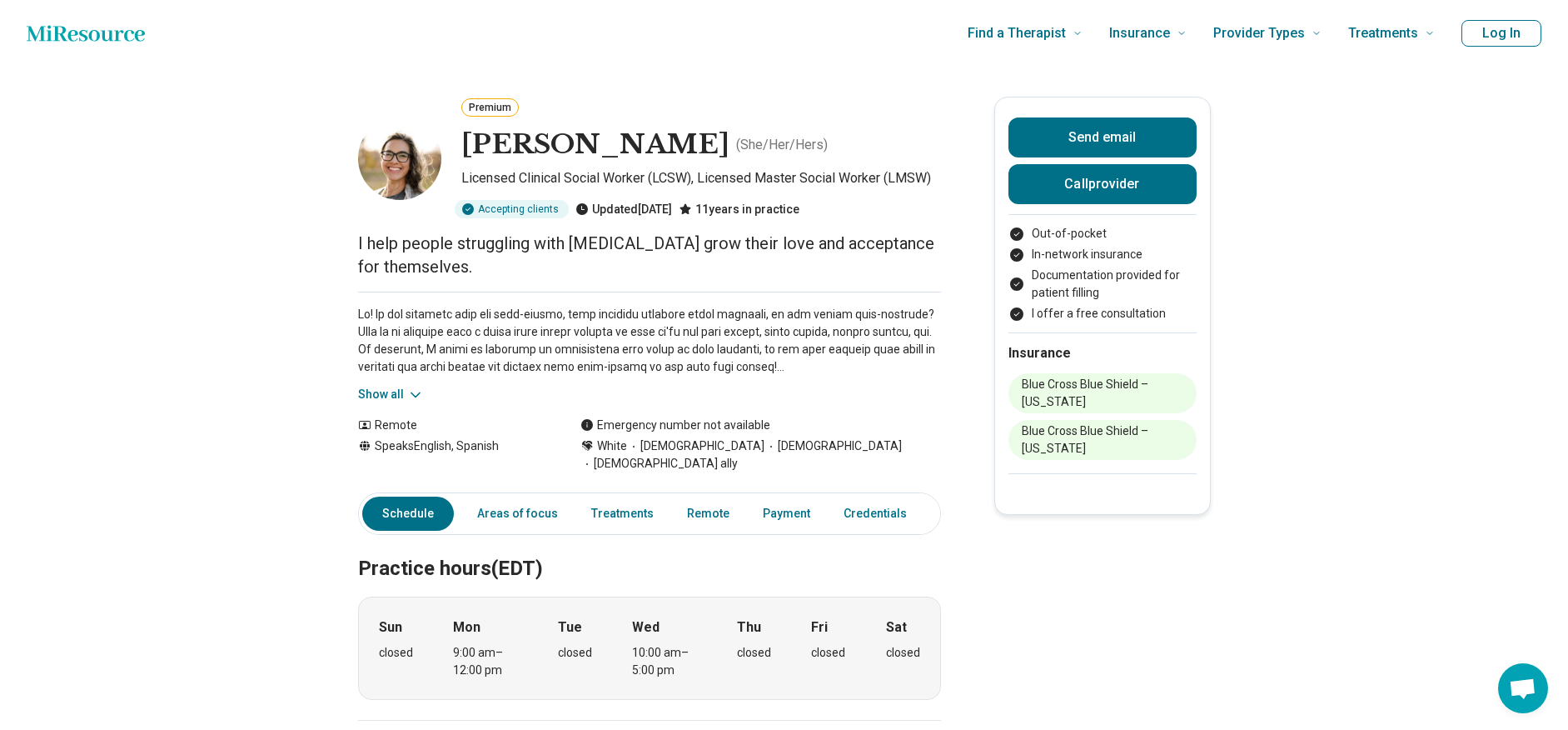
drag, startPoint x: 701, startPoint y: 149, endPoint x: 448, endPoint y: 142, distance: 253.1
click at [448, 142] on div "Premium [PERSON_NAME] ( She/Her/Hers ) Licensed Clinical Social Worker (LCSW), …" at bounding box center [649, 158] width 583 height 122
copy div "Premium [PERSON_NAME]"
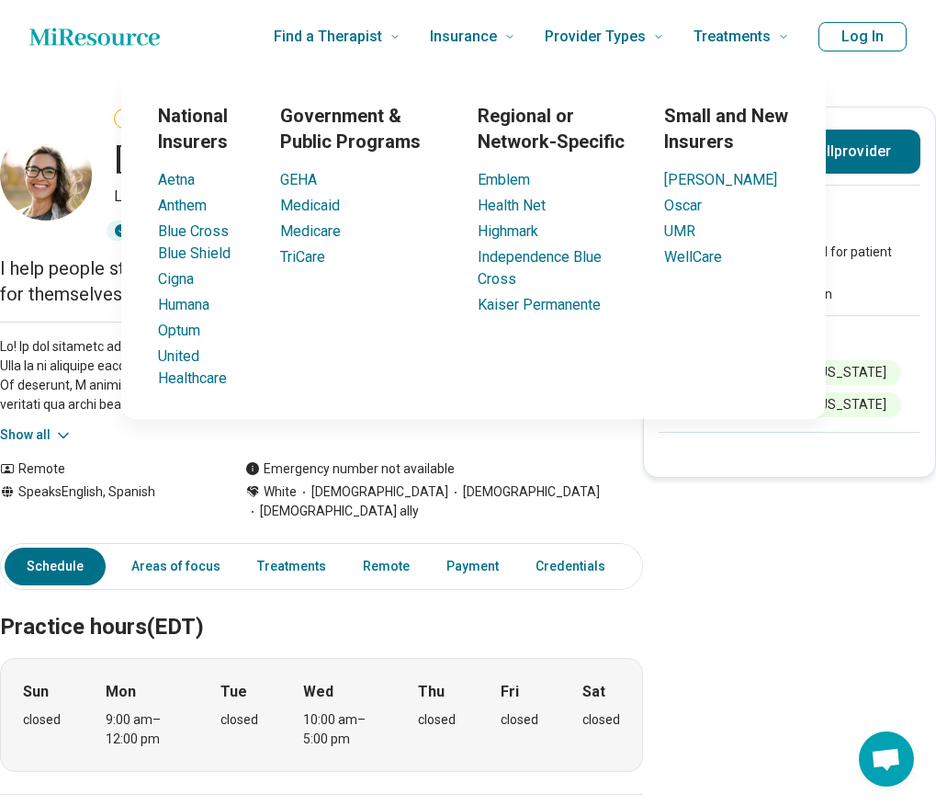
click at [389, 443] on div "Show all" at bounding box center [321, 383] width 643 height 123
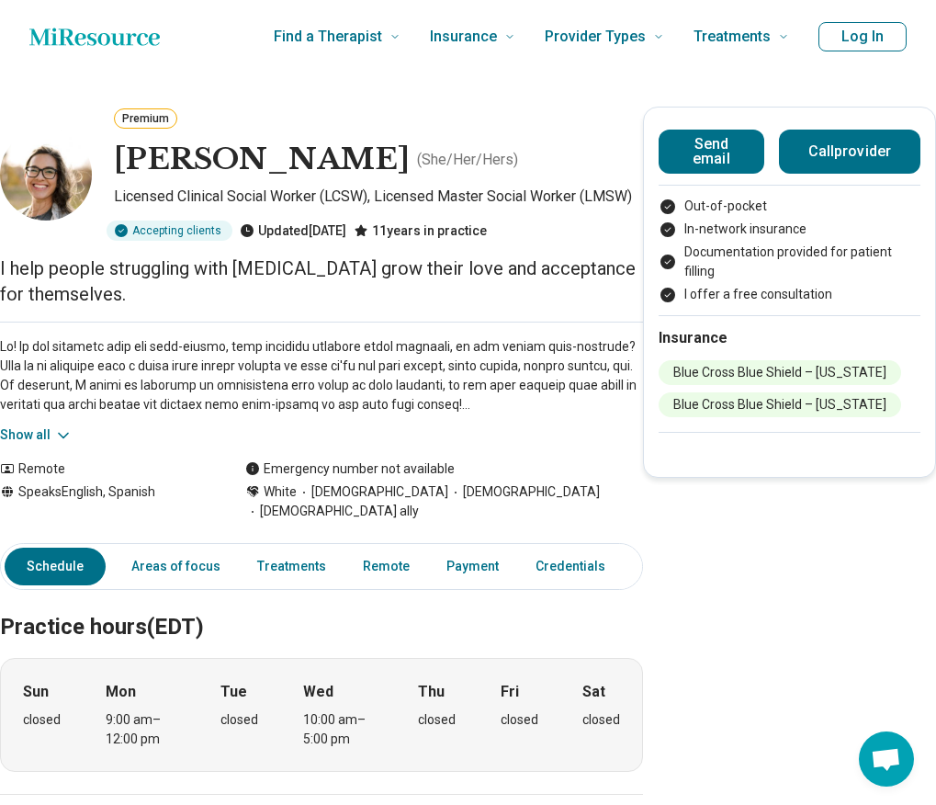
click at [399, 436] on div "Show all" at bounding box center [321, 383] width 643 height 123
drag, startPoint x: 380, startPoint y: 162, endPoint x: 119, endPoint y: 174, distance: 261.2
click at [119, 174] on div "[PERSON_NAME] ( She/Her/Hers )" at bounding box center [378, 160] width 529 height 44
copy h1 "[PERSON_NAME]"
